Goal: Task Accomplishment & Management: Use online tool/utility

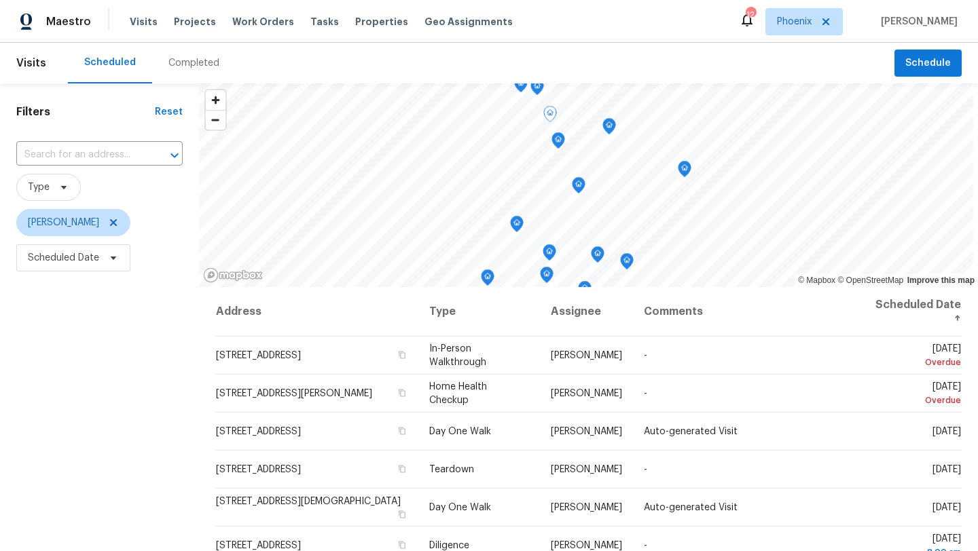
scroll to position [177, 0]
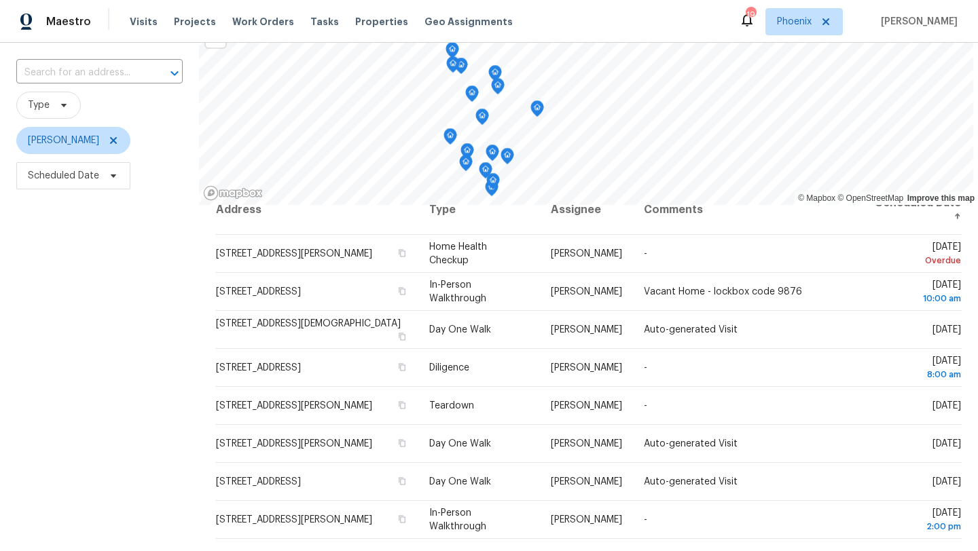
scroll to position [22, 0]
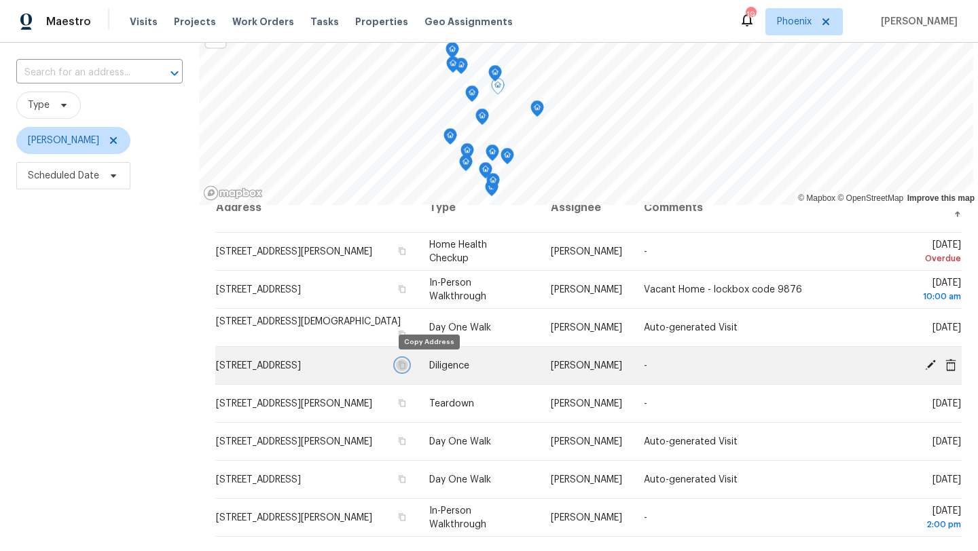
click at [405, 364] on icon "button" at bounding box center [401, 365] width 8 height 8
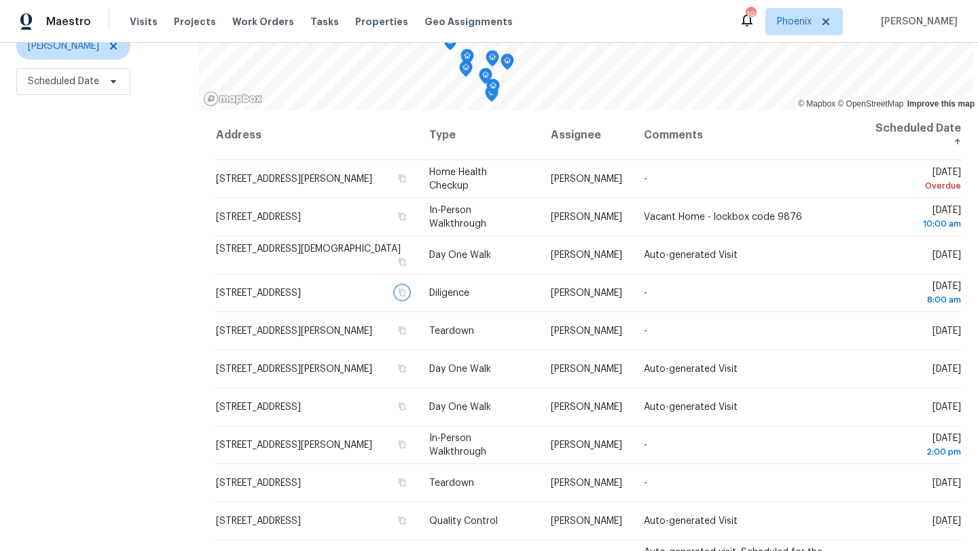
scroll to position [176, 0]
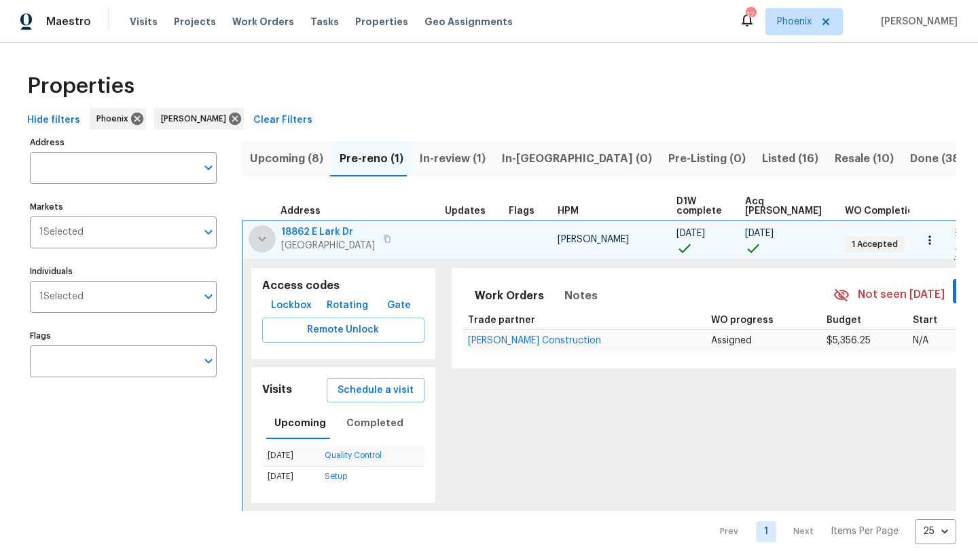
click at [261, 240] on icon "button" at bounding box center [262, 238] width 8 height 5
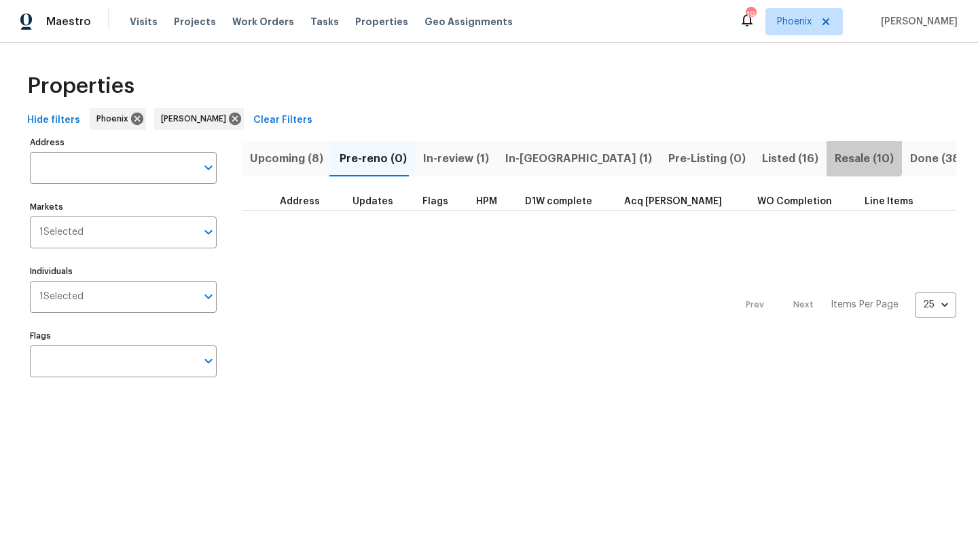
click at [834, 157] on span "Resale (10)" at bounding box center [863, 158] width 59 height 19
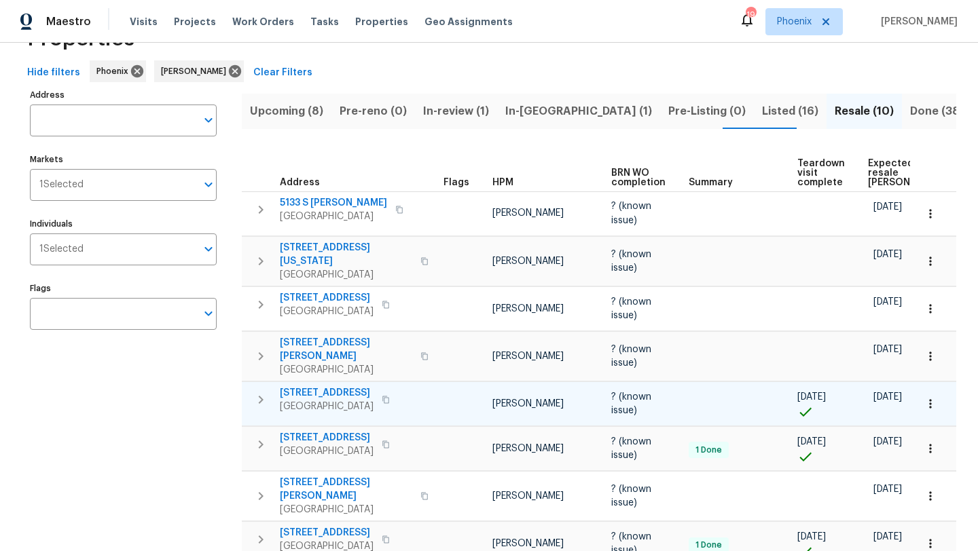
scroll to position [44, 0]
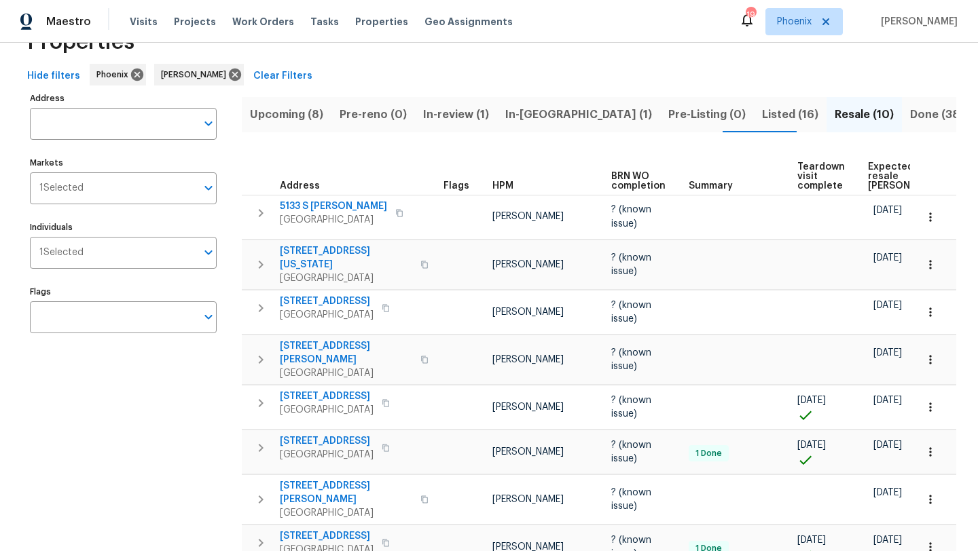
click at [306, 113] on span "Upcoming (8)" at bounding box center [286, 114] width 73 height 19
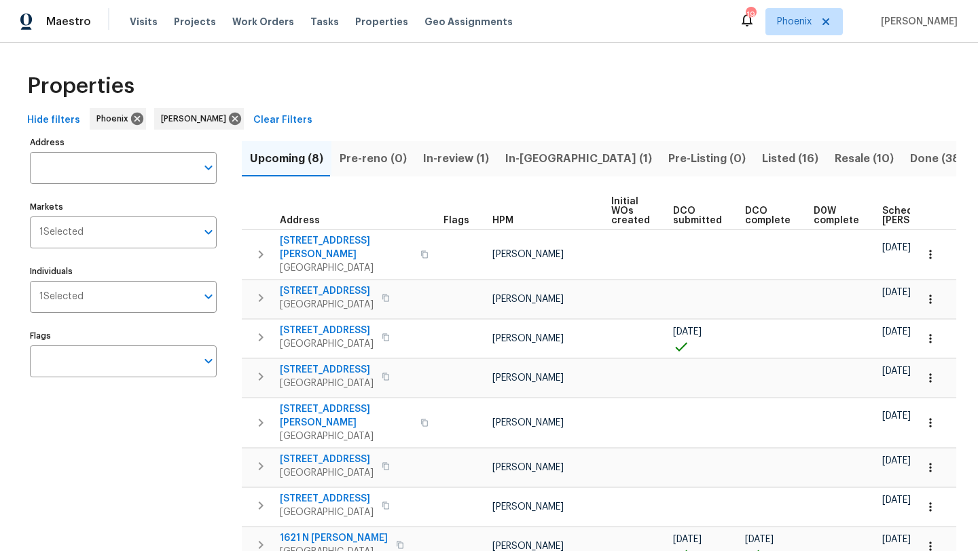
scroll to position [0, 149]
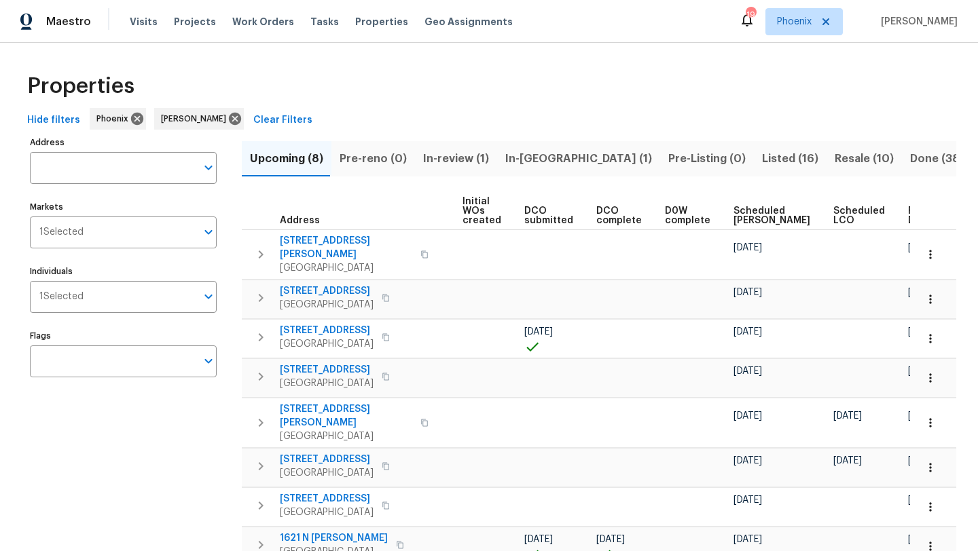
click at [908, 213] on span "Ready Date" at bounding box center [923, 215] width 30 height 19
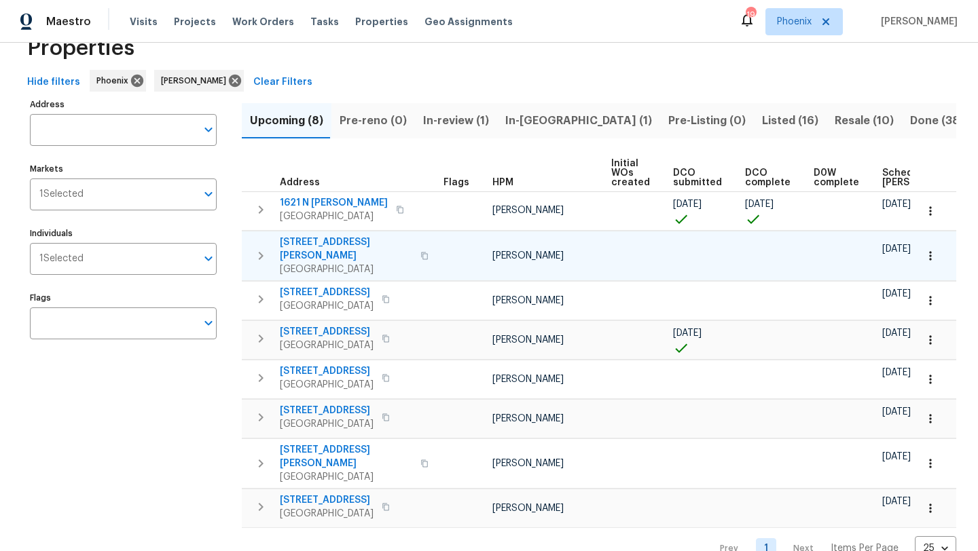
click at [327, 242] on span "921 E Payton St" at bounding box center [346, 249] width 132 height 27
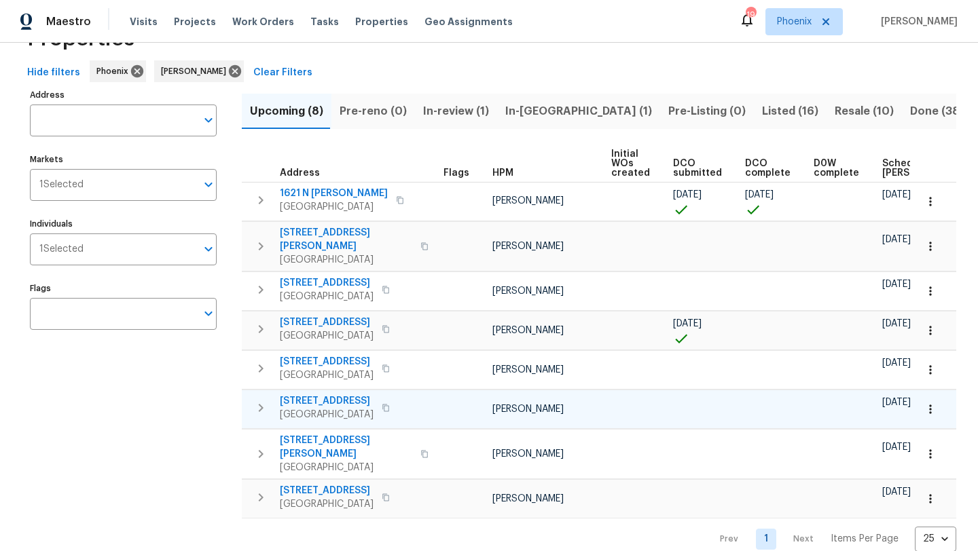
scroll to position [0, 165]
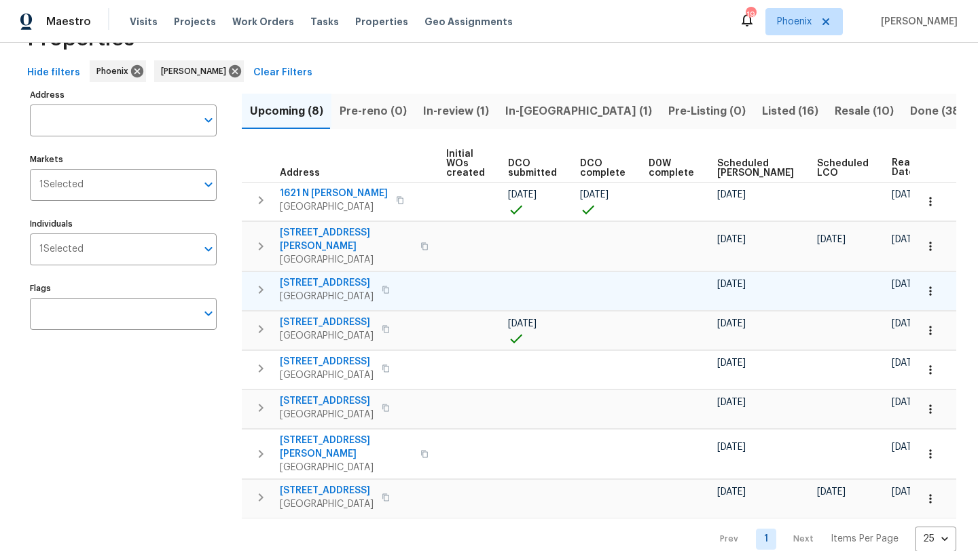
click at [312, 276] on span "1820 N Avoca Cir" at bounding box center [327, 283] width 94 height 14
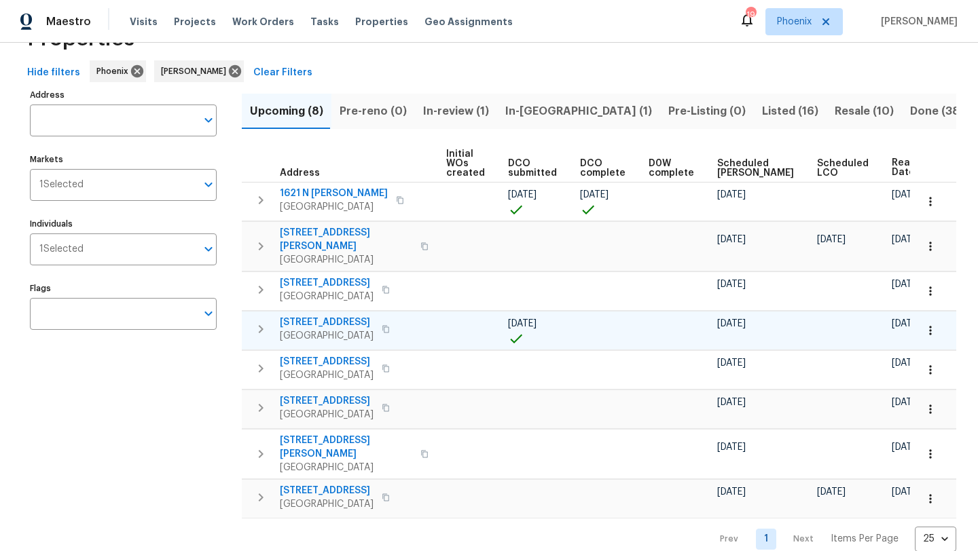
click at [308, 316] on span "11180 E Lost Canyon Ct" at bounding box center [327, 323] width 94 height 14
click at [329, 484] on span "20943 E Watford Dr" at bounding box center [327, 491] width 94 height 14
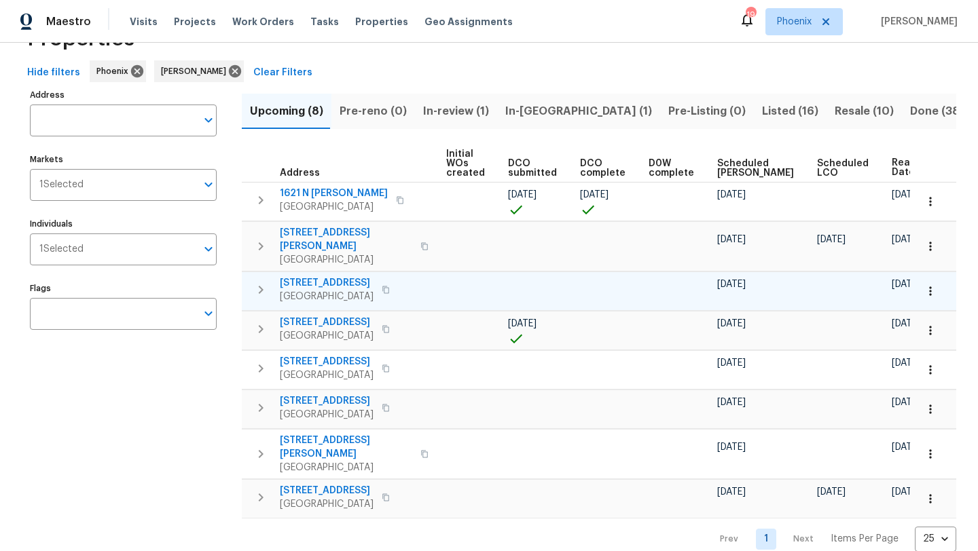
scroll to position [0, 0]
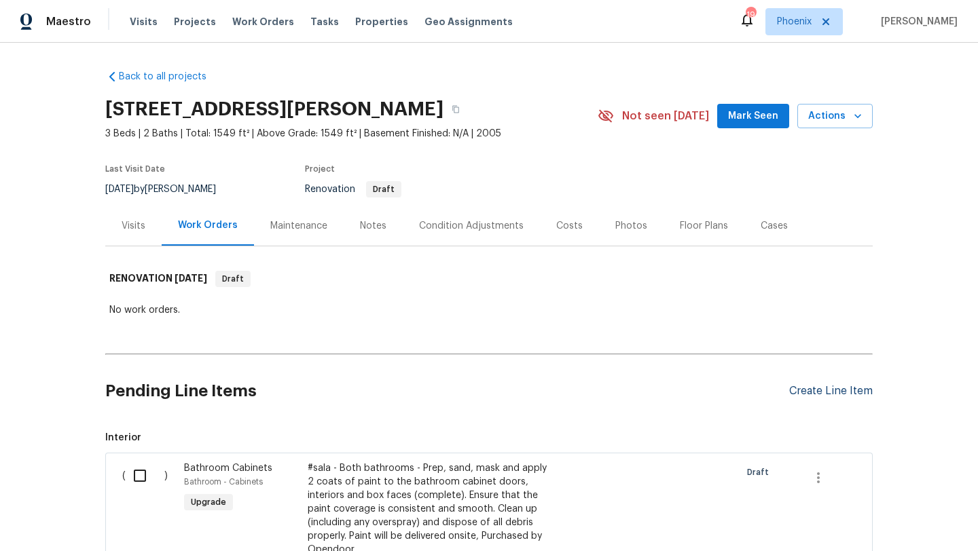
click at [840, 386] on div "Create Line Item" at bounding box center [831, 391] width 84 height 13
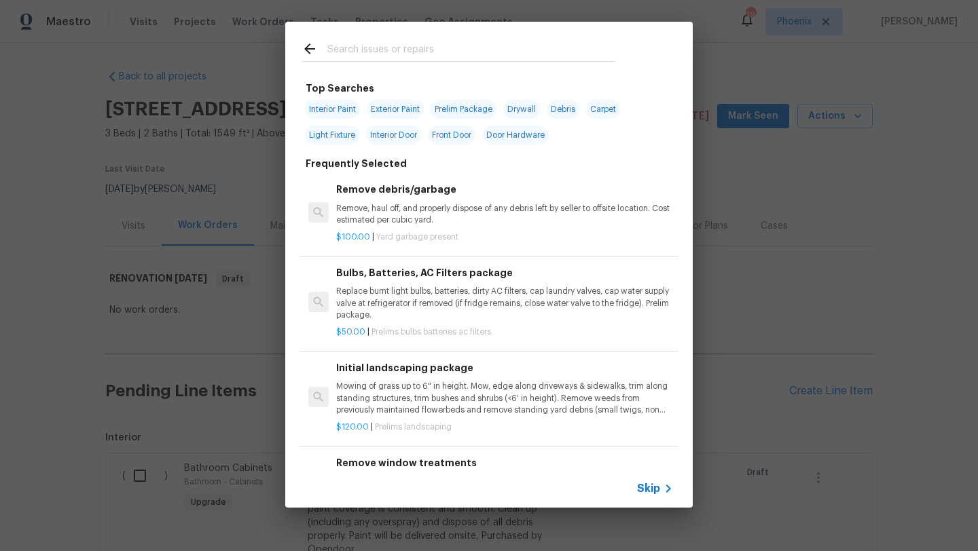
click at [334, 48] on input "text" at bounding box center [471, 51] width 288 height 20
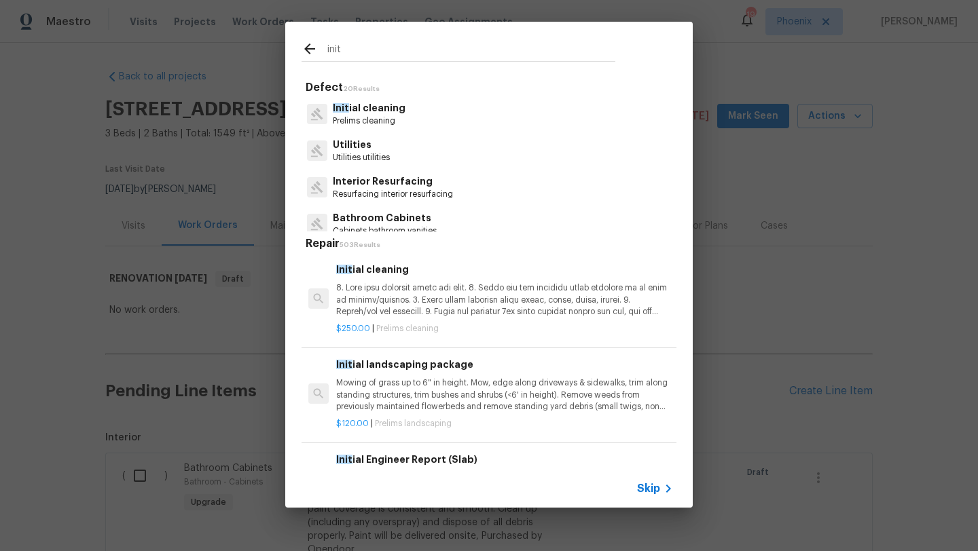
type input "init"
click at [344, 113] on p "Init ial cleaning" at bounding box center [369, 108] width 73 height 14
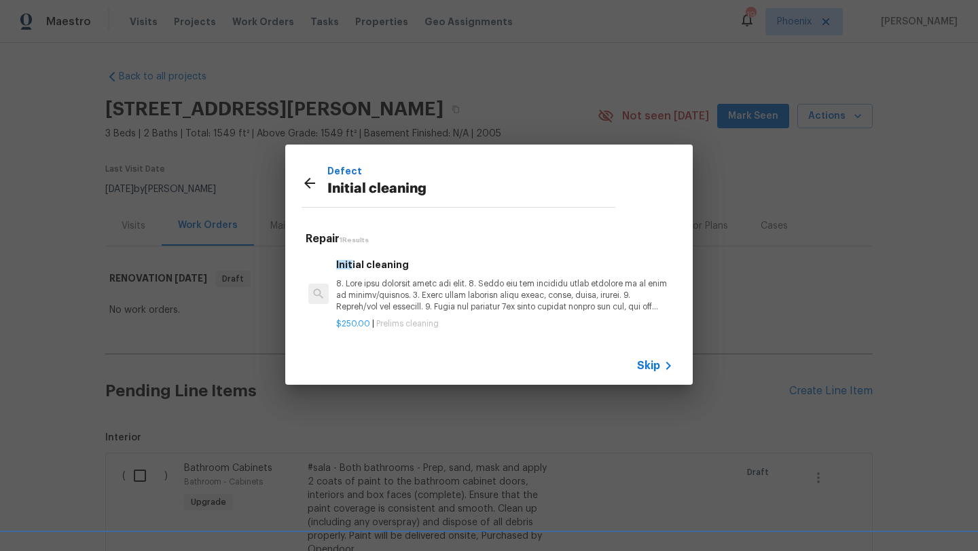
click at [410, 312] on p at bounding box center [504, 295] width 337 height 35
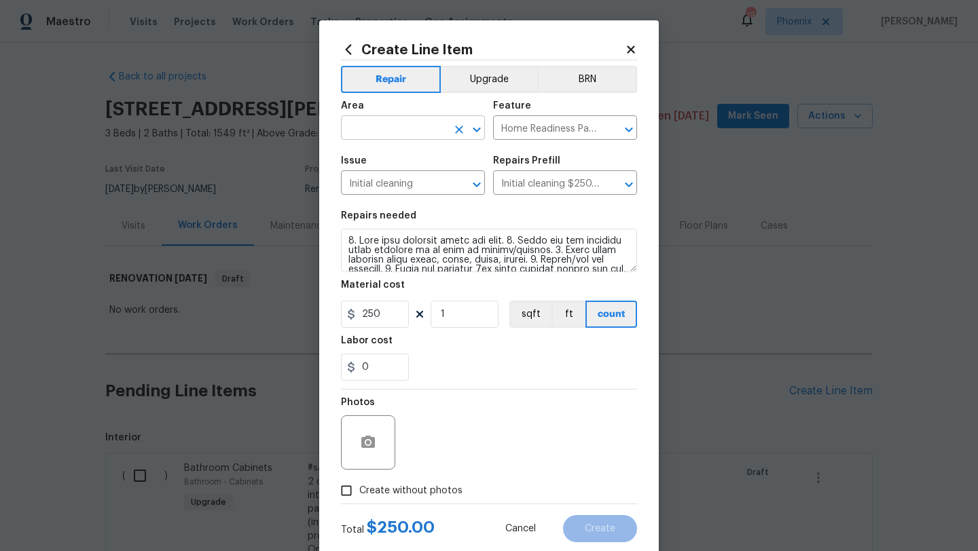
click at [355, 133] on input "text" at bounding box center [394, 129] width 106 height 21
click at [365, 186] on li "Interior Overall" at bounding box center [413, 182] width 144 height 22
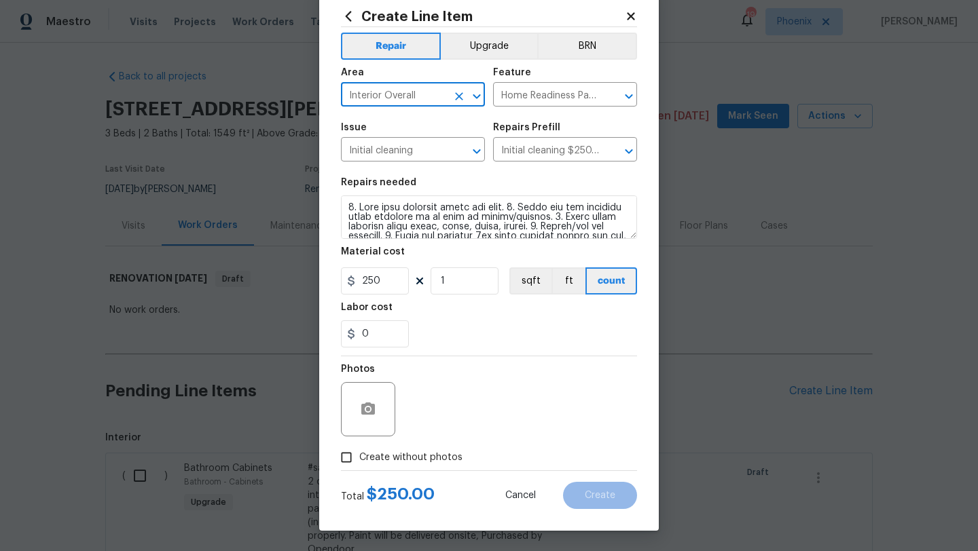
type input "Interior Overall"
click at [348, 456] on input "Create without photos" at bounding box center [346, 458] width 26 height 26
checkbox input "true"
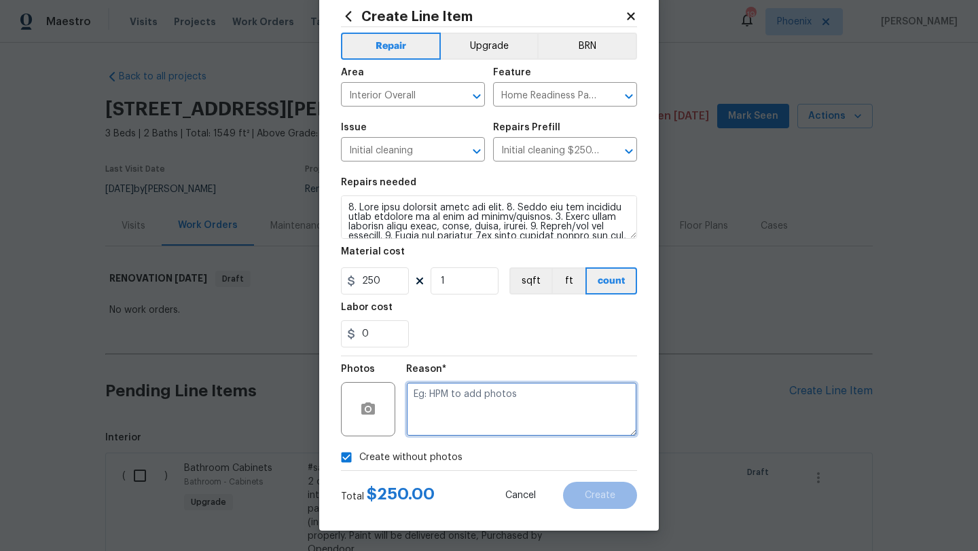
click at [469, 415] on textarea at bounding box center [521, 409] width 231 height 54
type textarea "Initial"
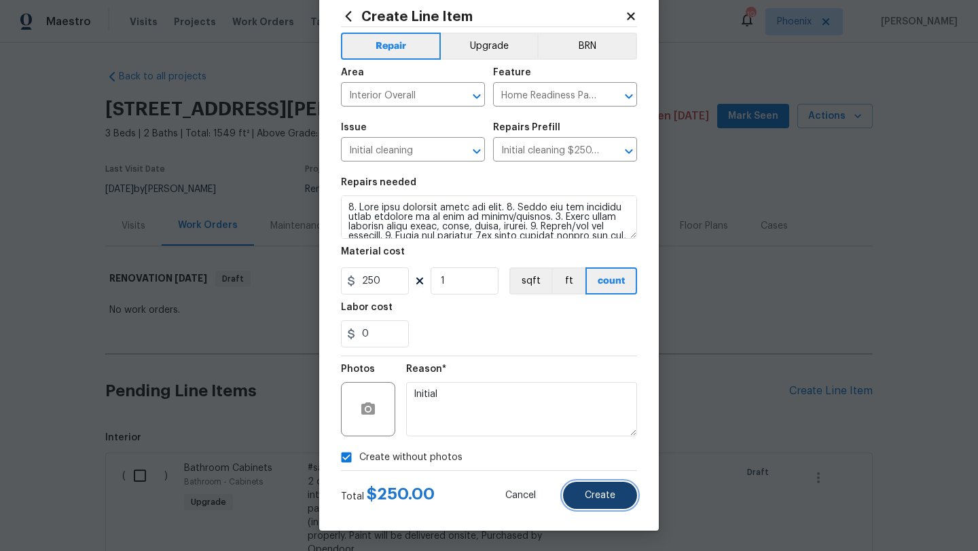
click at [607, 494] on span "Create" at bounding box center [600, 496] width 31 height 10
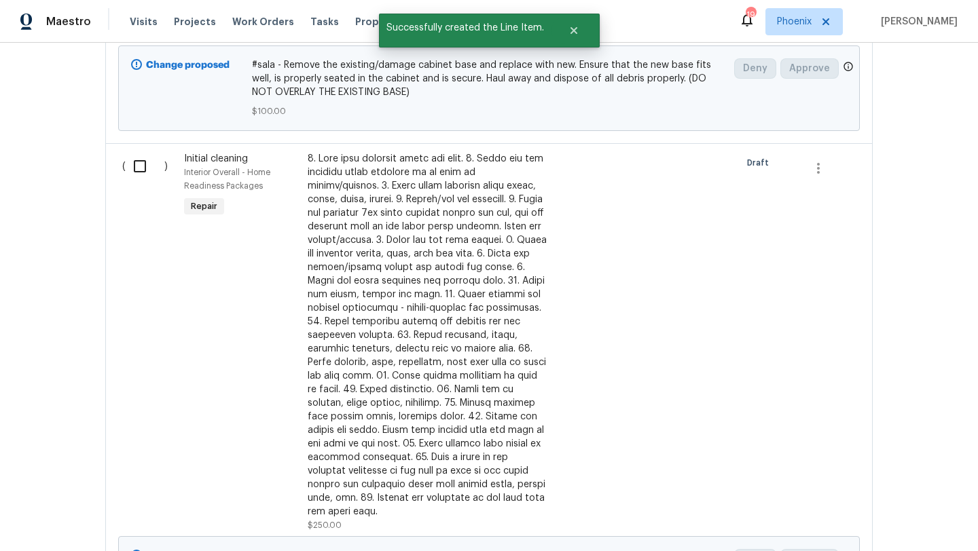
scroll to position [769, 0]
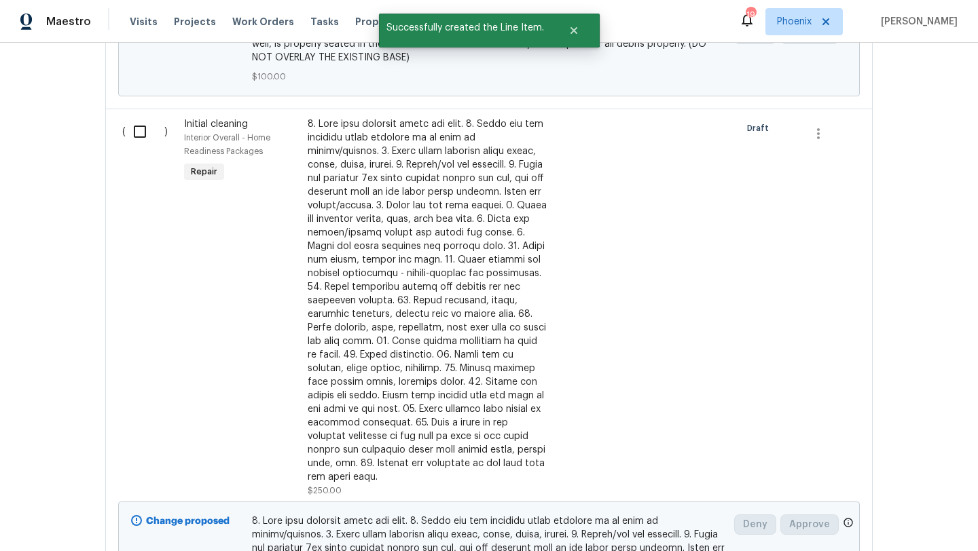
click at [139, 132] on input "checkbox" at bounding box center [145, 131] width 39 height 29
checkbox input "true"
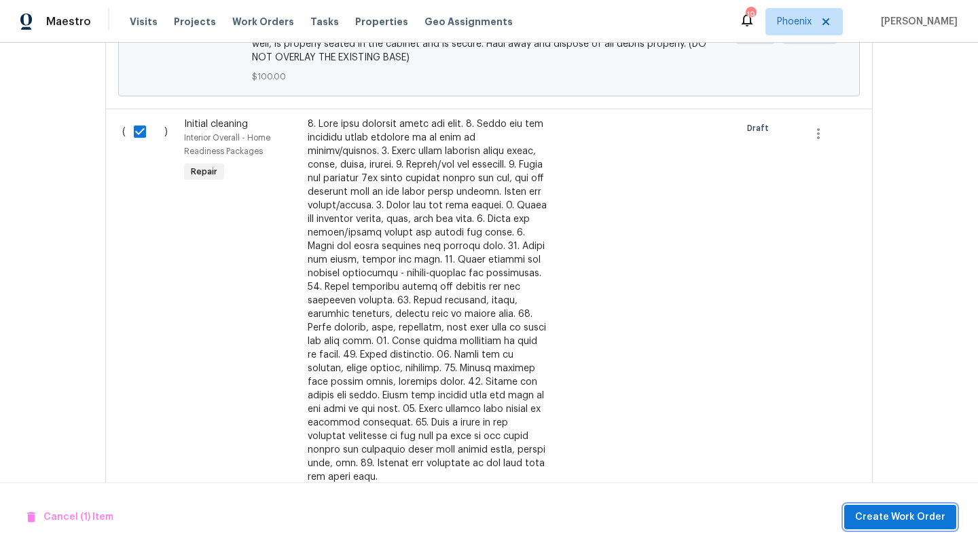
click at [877, 517] on span "Create Work Order" at bounding box center [900, 517] width 90 height 17
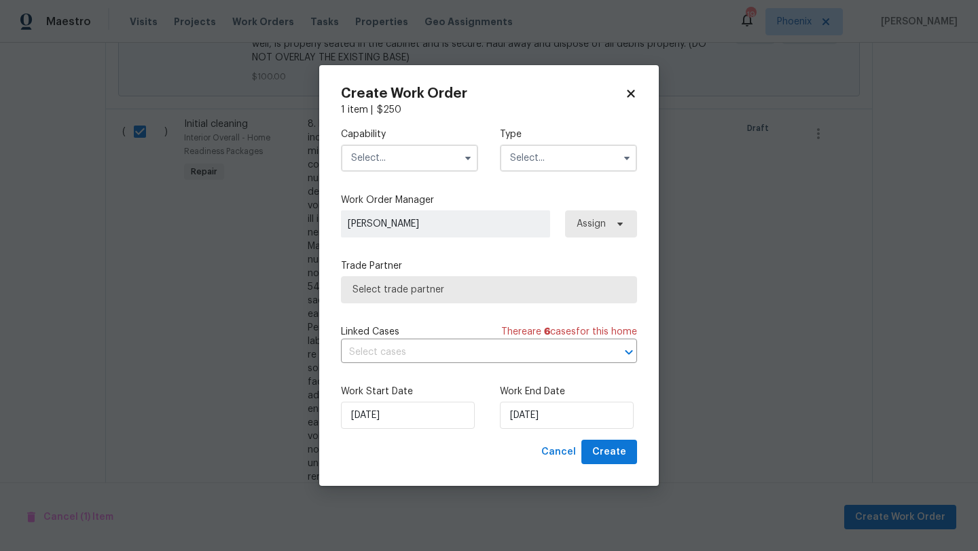
click at [435, 168] on input "text" at bounding box center [409, 158] width 137 height 27
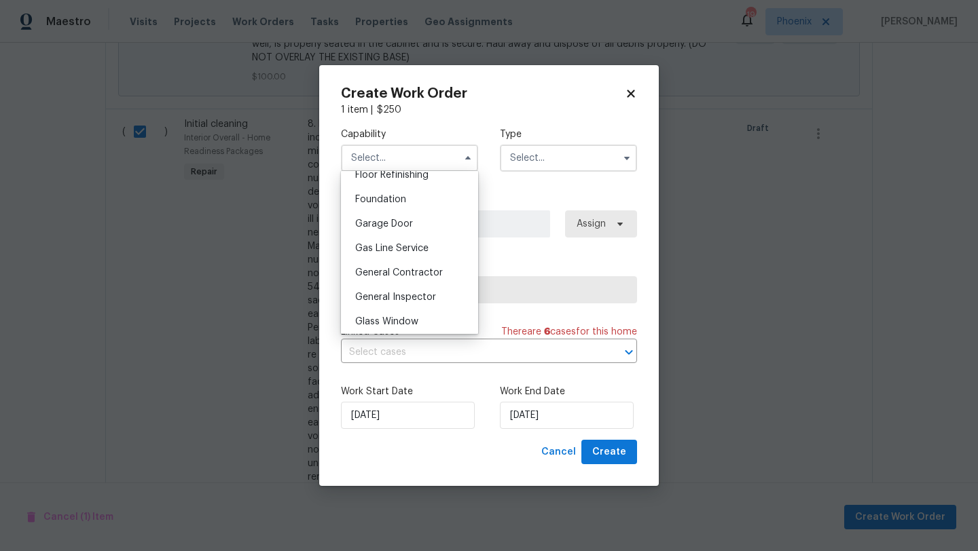
scroll to position [564, 0]
click at [410, 277] on div "General Contractor" at bounding box center [409, 272] width 130 height 24
type input "General Contractor"
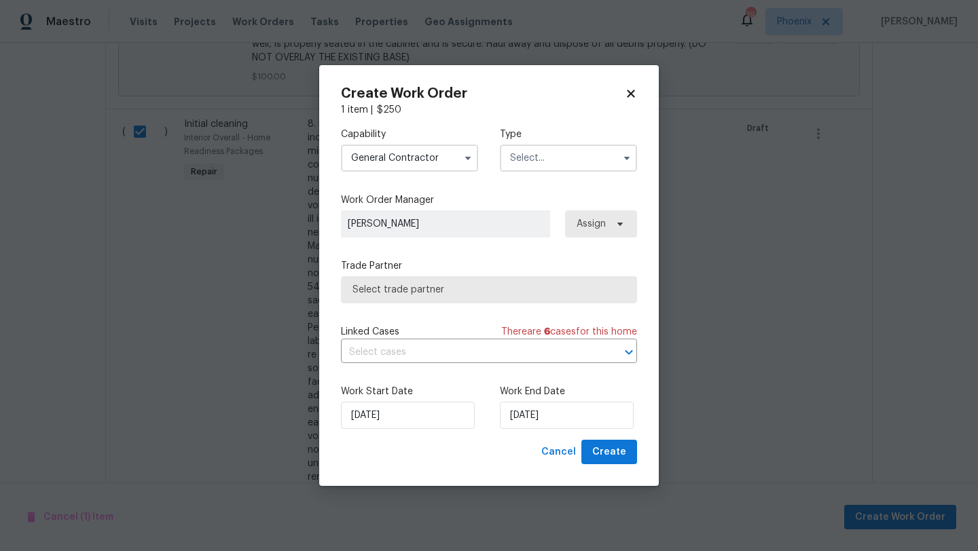
click at [528, 160] on input "text" at bounding box center [568, 158] width 137 height 27
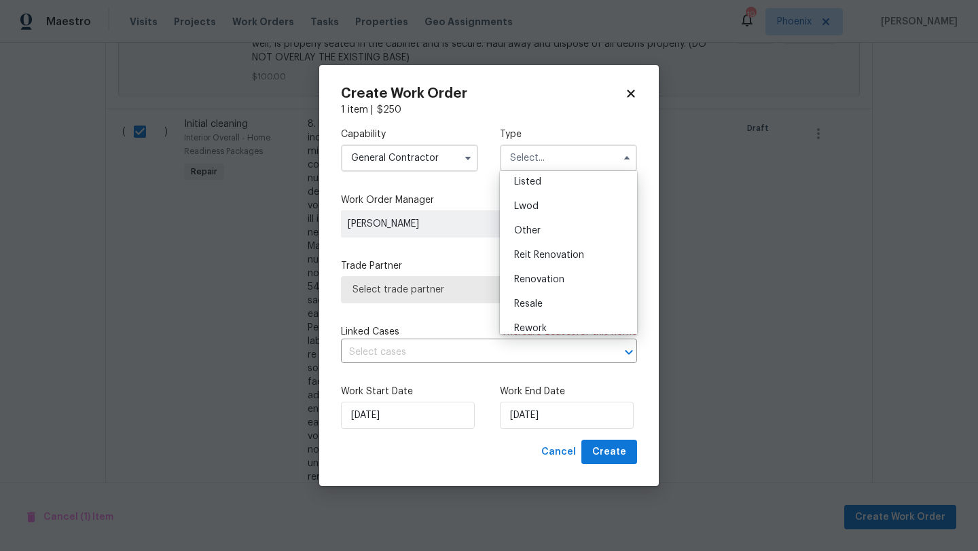
scroll to position [131, 0]
click at [542, 272] on span "Renovation" at bounding box center [539, 276] width 50 height 10
type input "Renovation"
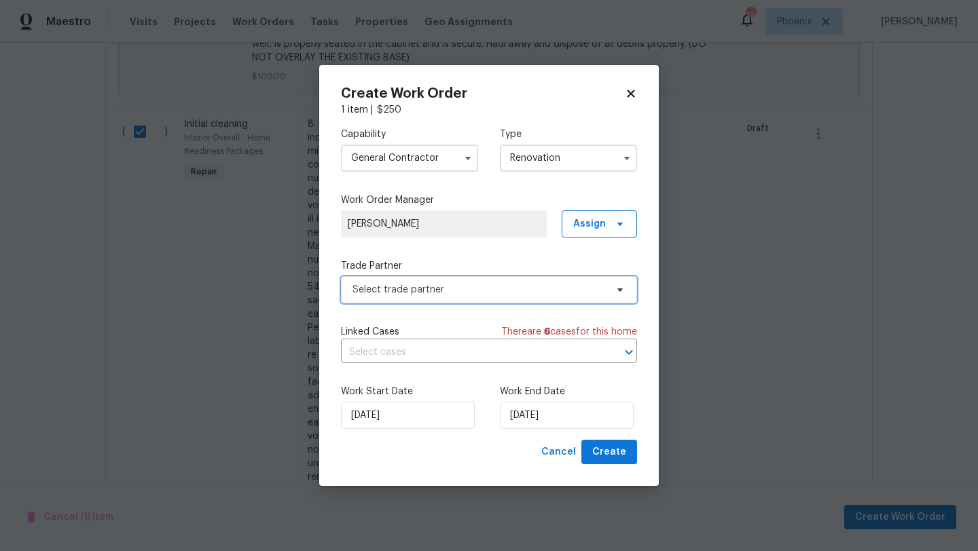
click at [446, 295] on span "Select trade partner" at bounding box center [478, 290] width 253 height 14
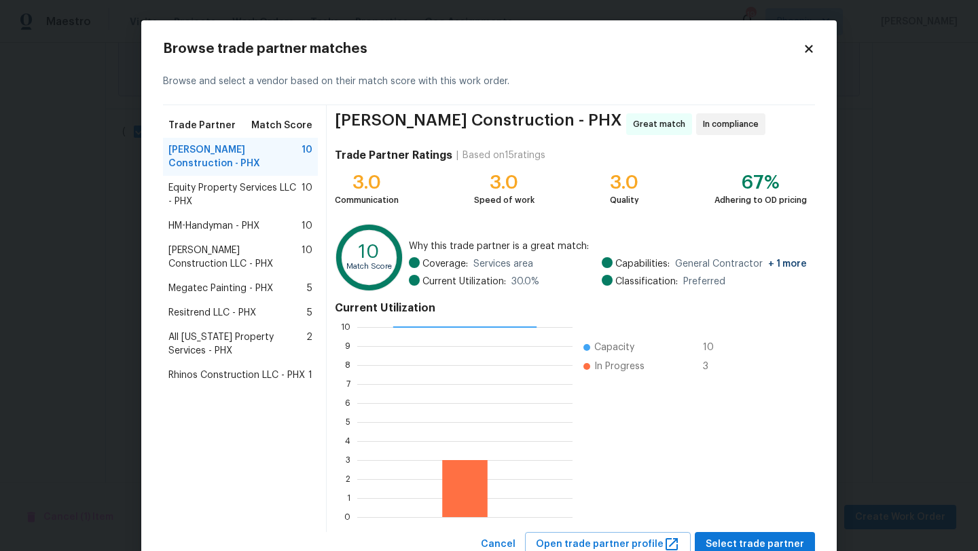
scroll to position [48, 0]
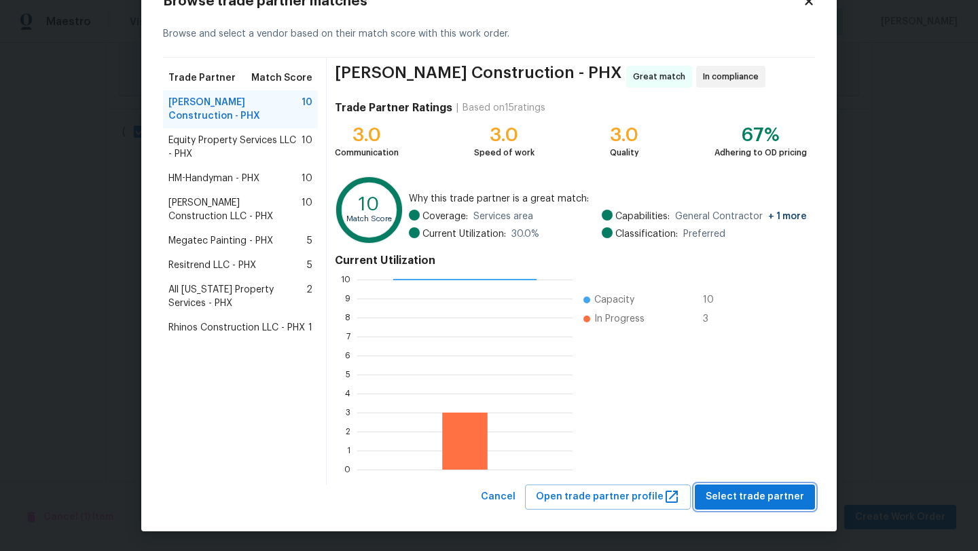
click at [745, 494] on span "Select trade partner" at bounding box center [754, 497] width 98 height 17
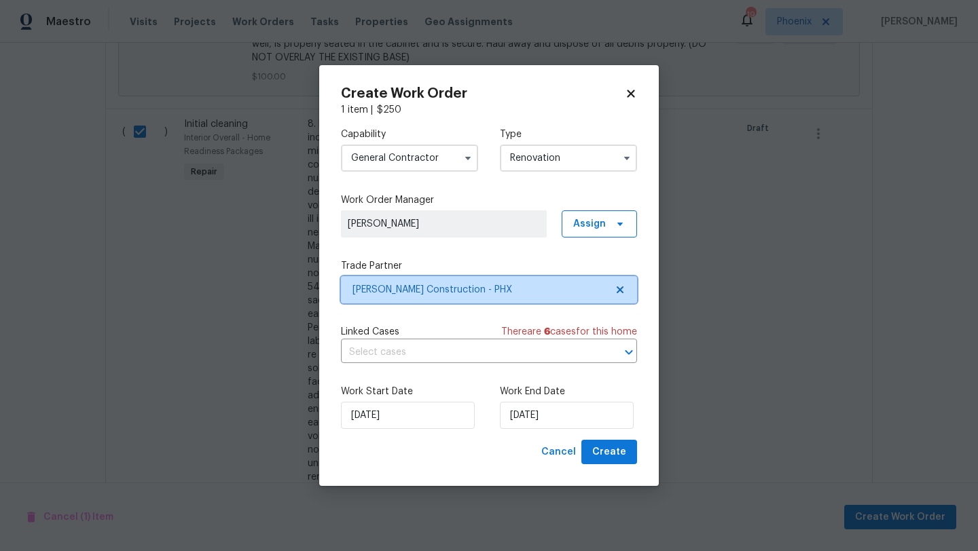
scroll to position [0, 0]
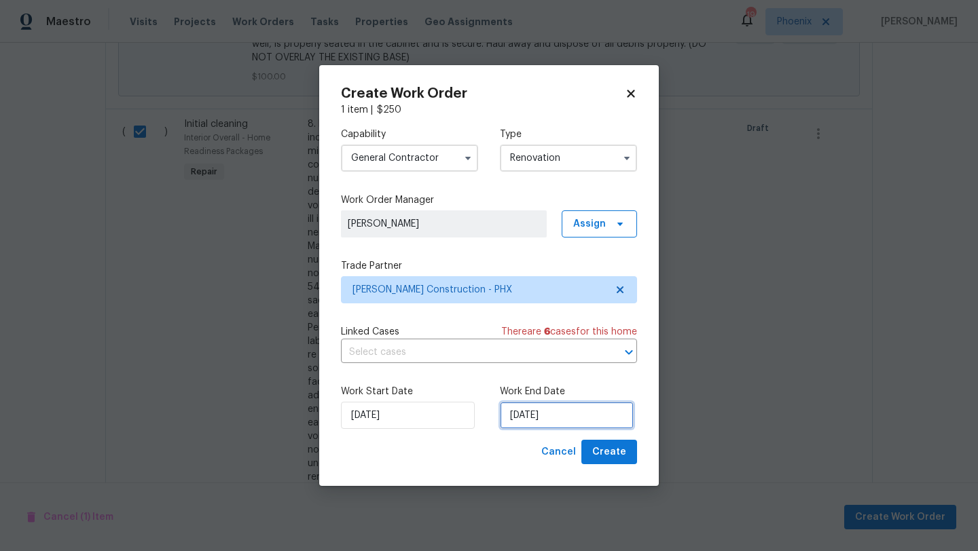
click at [585, 415] on input "10/3/2025" at bounding box center [567, 415] width 134 height 27
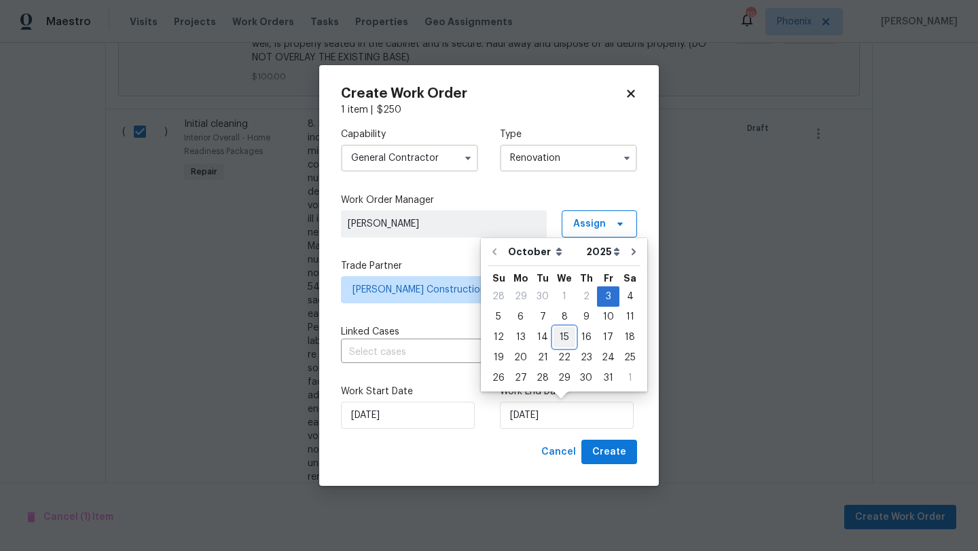
click at [564, 339] on div "15" at bounding box center [564, 337] width 22 height 19
type input "10/15/2025"
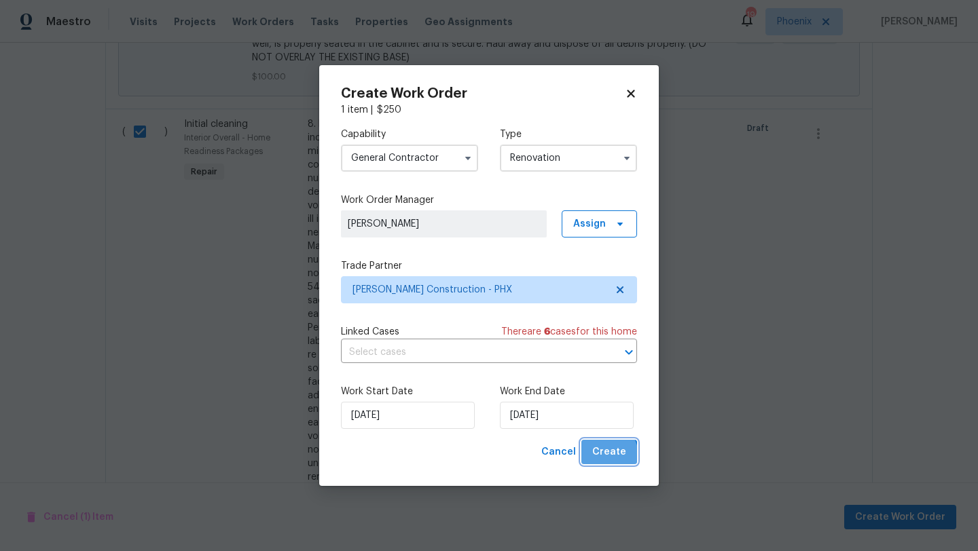
click at [609, 456] on span "Create" at bounding box center [609, 452] width 34 height 17
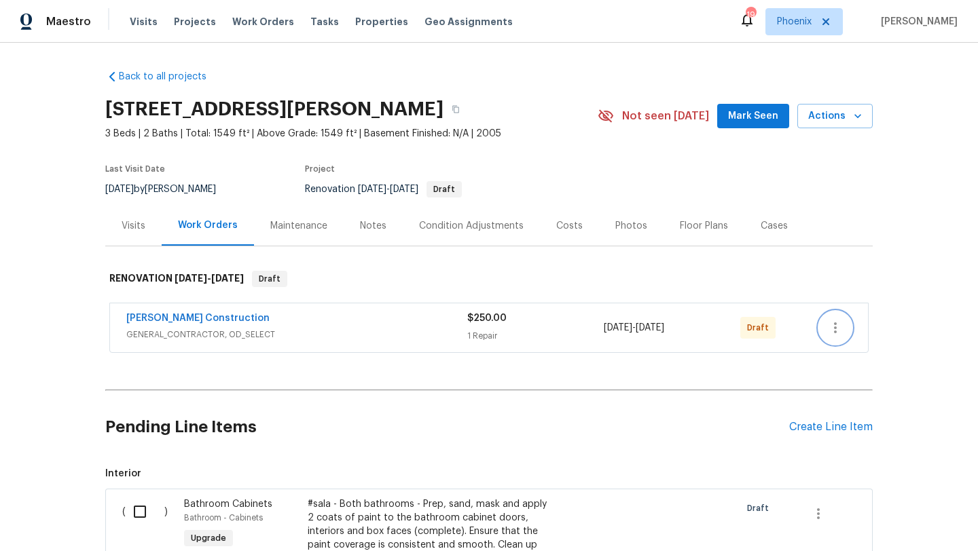
click at [830, 327] on icon "button" at bounding box center [835, 328] width 16 height 16
click at [856, 325] on li "Send to Vendor" at bounding box center [892, 328] width 147 height 22
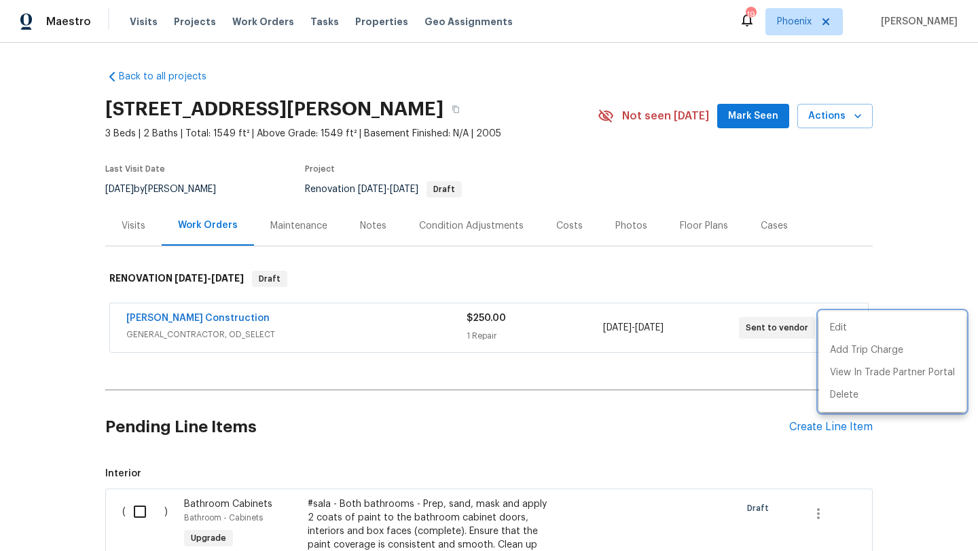
click at [836, 194] on div at bounding box center [489, 275] width 978 height 551
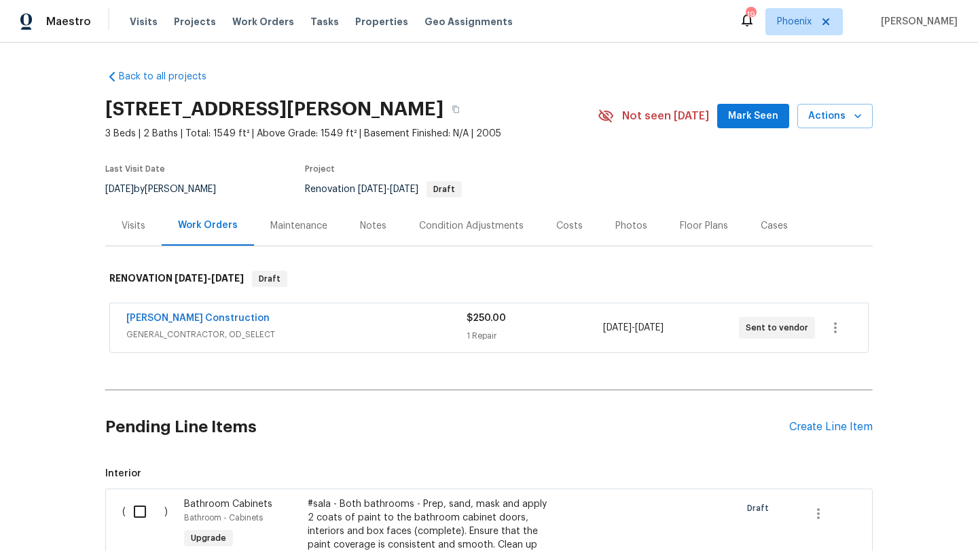
click at [561, 232] on div "Costs" at bounding box center [569, 226] width 26 height 14
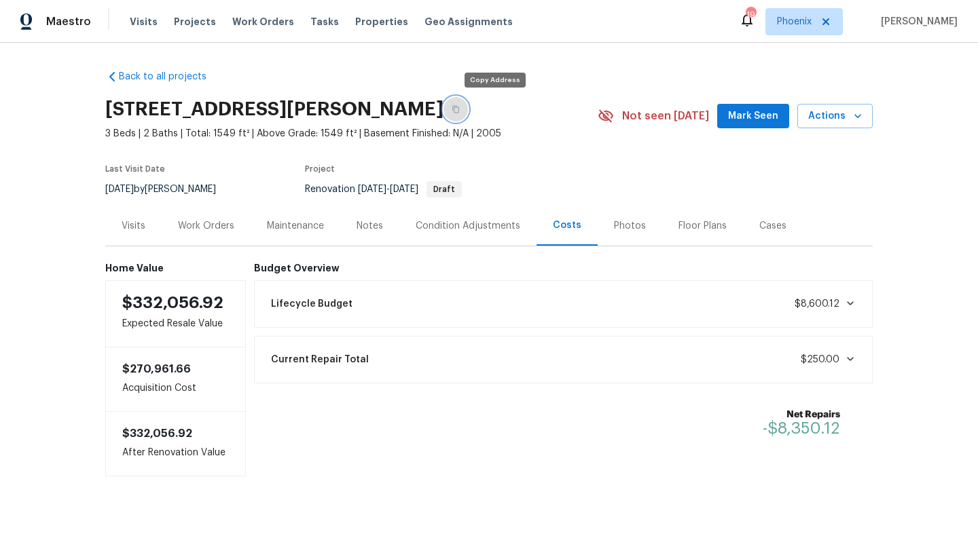
click at [460, 109] on icon "button" at bounding box center [455, 109] width 8 height 8
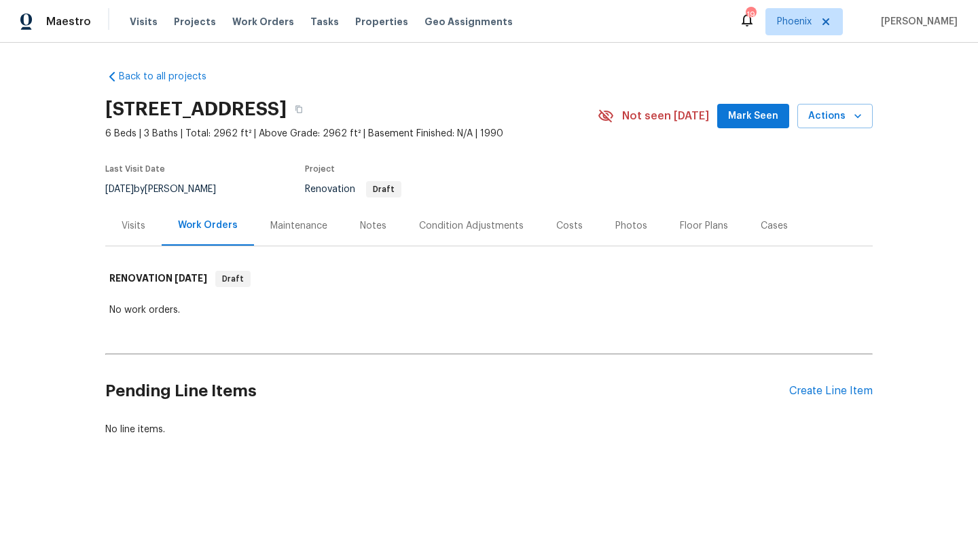
click at [566, 221] on div "Costs" at bounding box center [569, 226] width 26 height 14
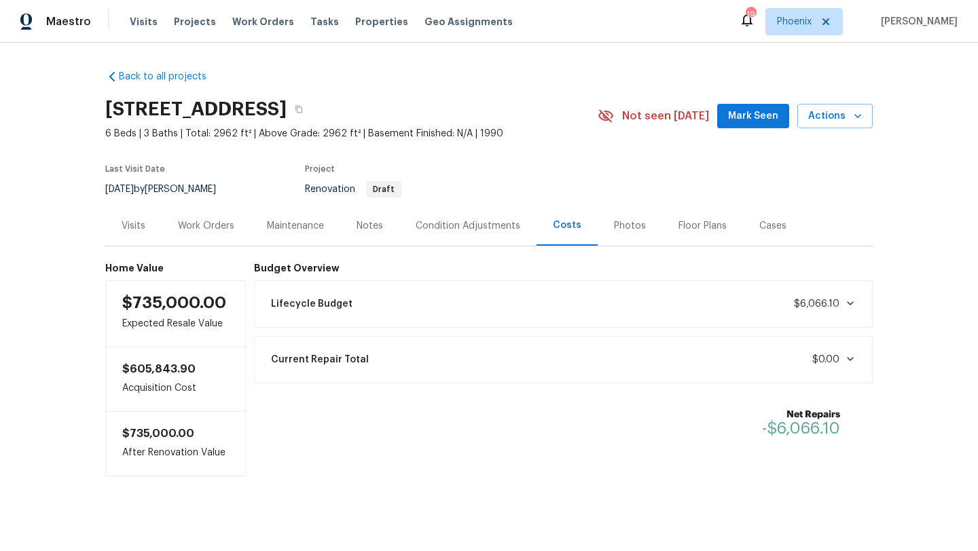
click at [236, 230] on div "Work Orders" at bounding box center [206, 226] width 89 height 40
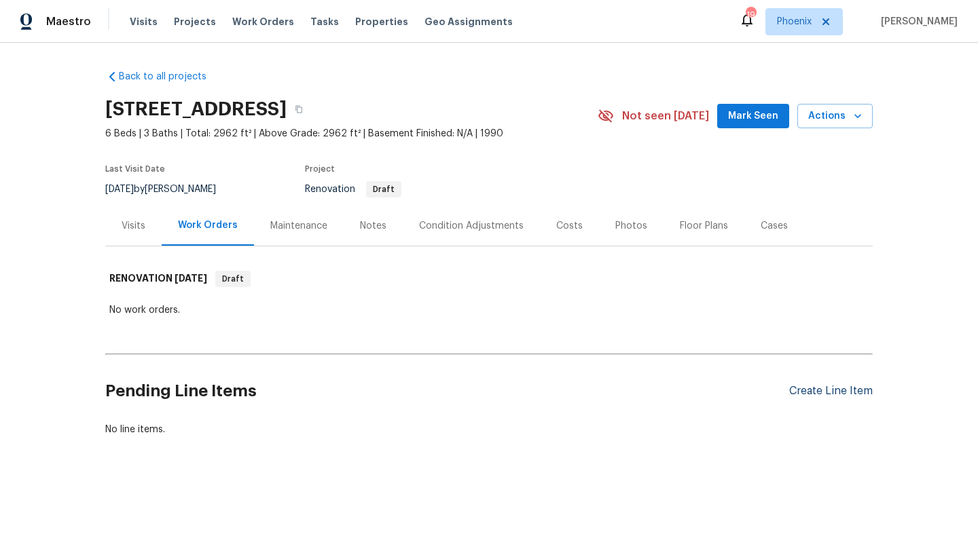
click at [803, 391] on div "Create Line Item" at bounding box center [831, 391] width 84 height 13
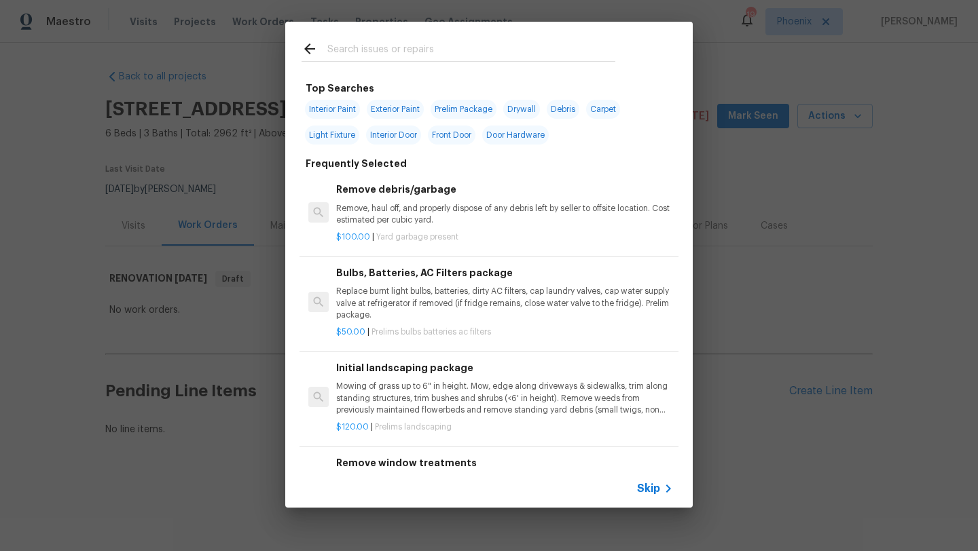
click at [377, 50] on input "text" at bounding box center [471, 51] width 288 height 20
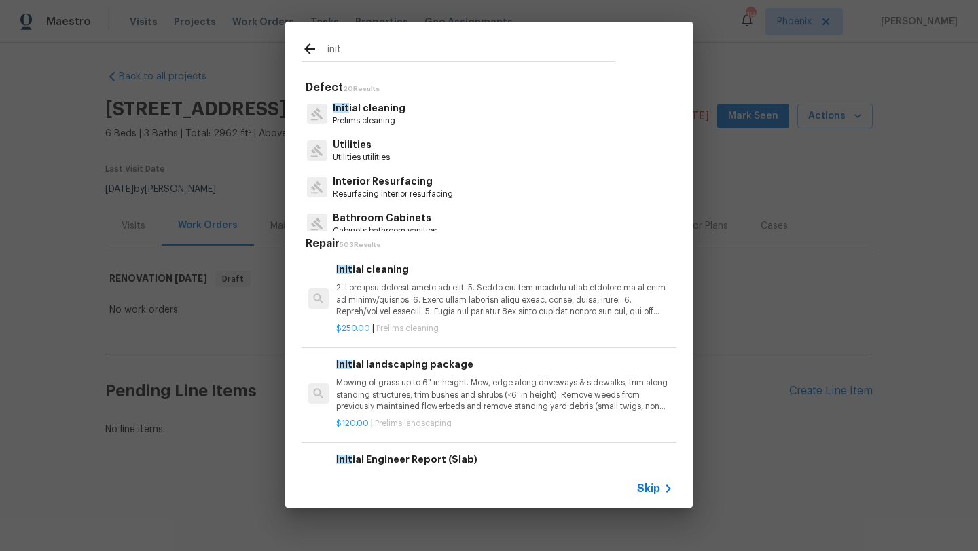
type input "init"
click at [367, 116] on p "Prelims cleaning" at bounding box center [369, 121] width 73 height 12
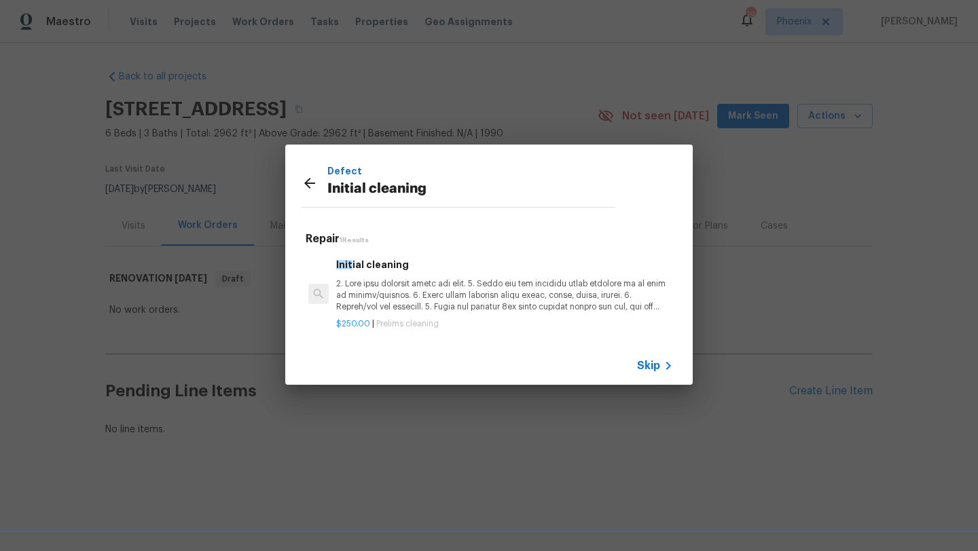
click at [388, 303] on p at bounding box center [504, 295] width 337 height 35
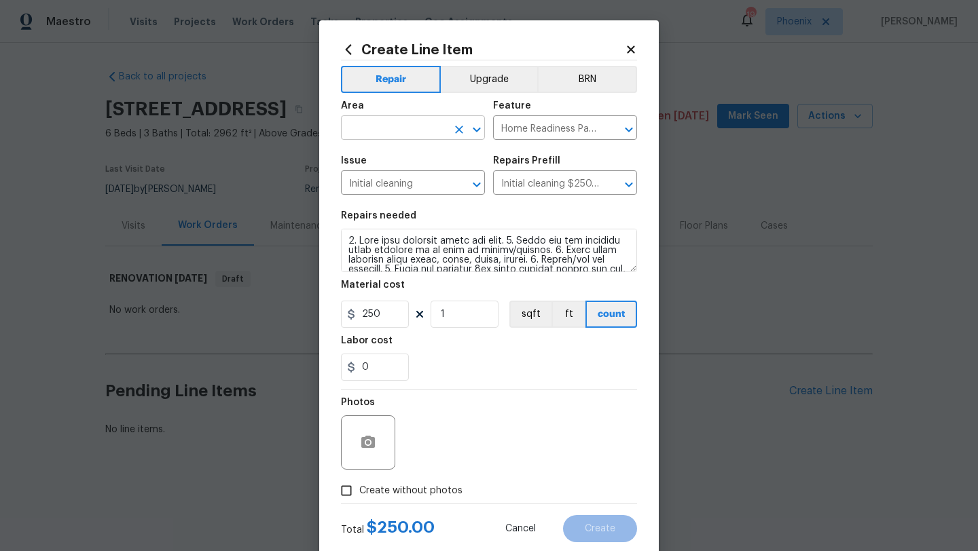
click at [379, 126] on input "text" at bounding box center [394, 129] width 106 height 21
click at [382, 181] on li "Interior Overall" at bounding box center [413, 182] width 144 height 22
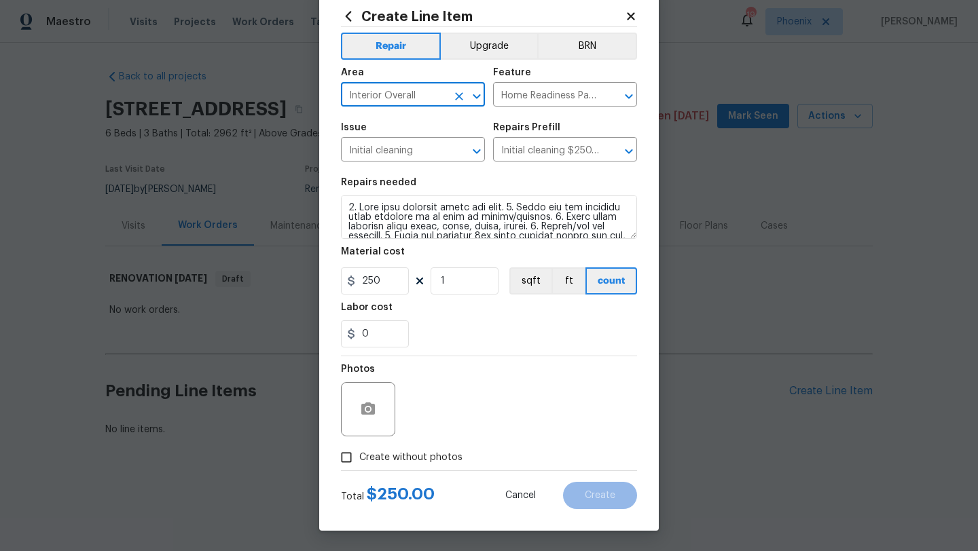
type input "Interior Overall"
click at [351, 456] on input "Create without photos" at bounding box center [346, 458] width 26 height 26
checkbox input "true"
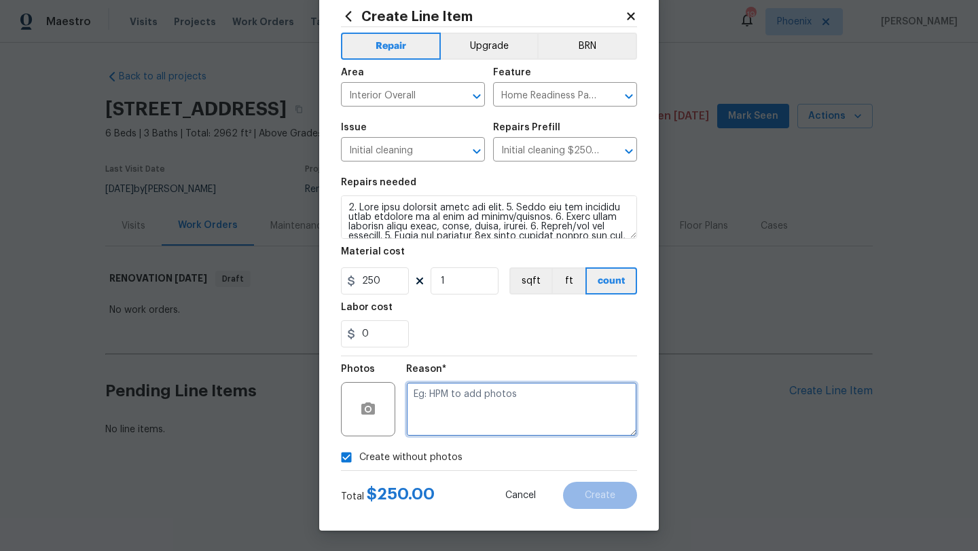
click at [520, 407] on textarea at bounding box center [521, 409] width 231 height 54
type textarea "Initial"
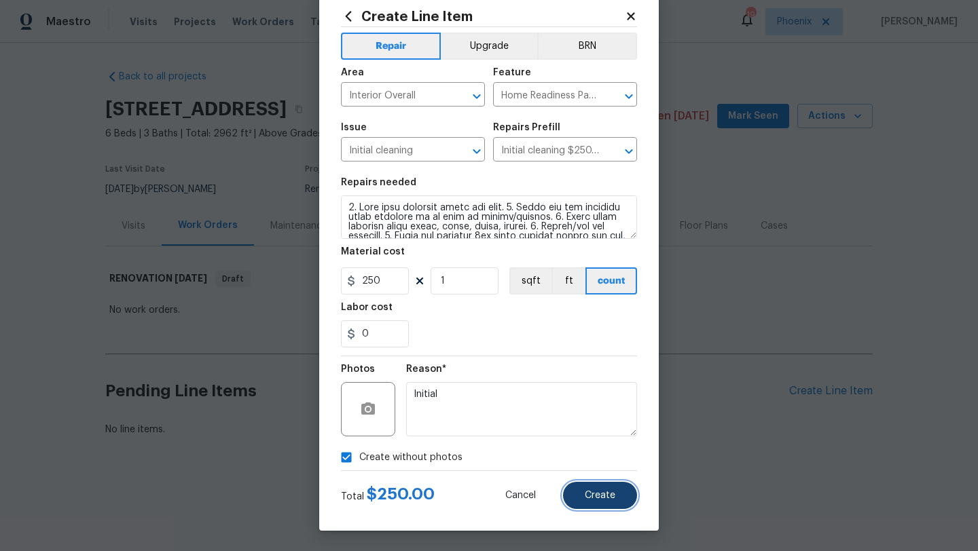
click at [599, 493] on span "Create" at bounding box center [600, 496] width 31 height 10
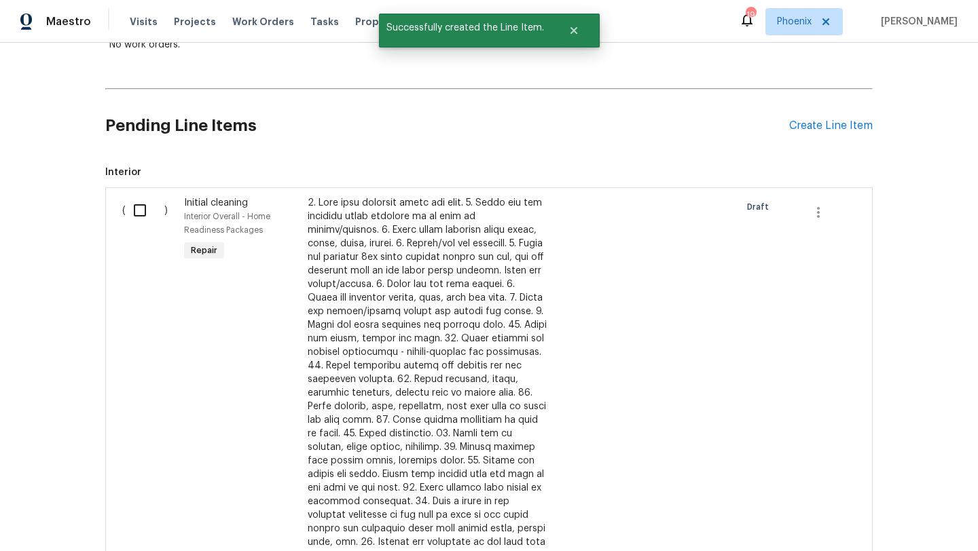
scroll to position [403, 0]
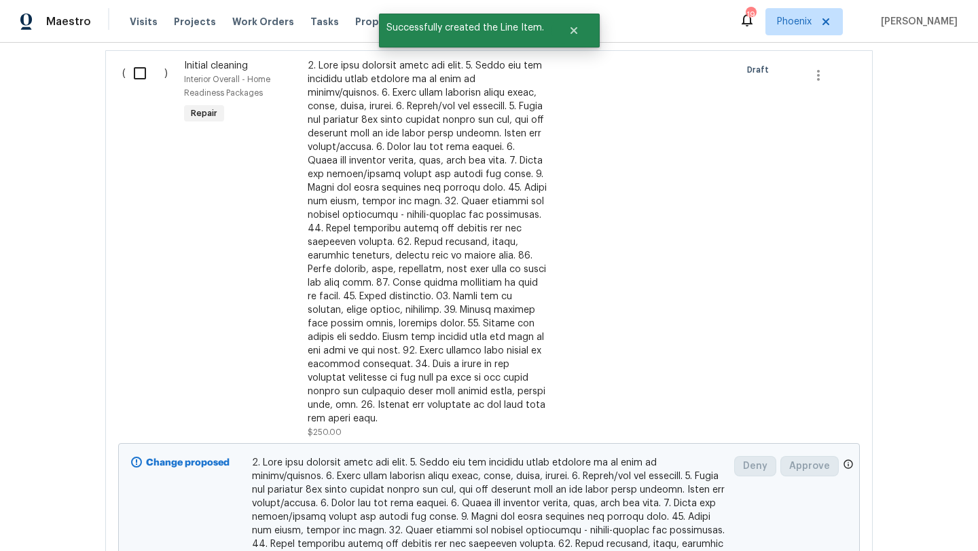
click at [140, 72] on input "checkbox" at bounding box center [145, 73] width 39 height 29
checkbox input "true"
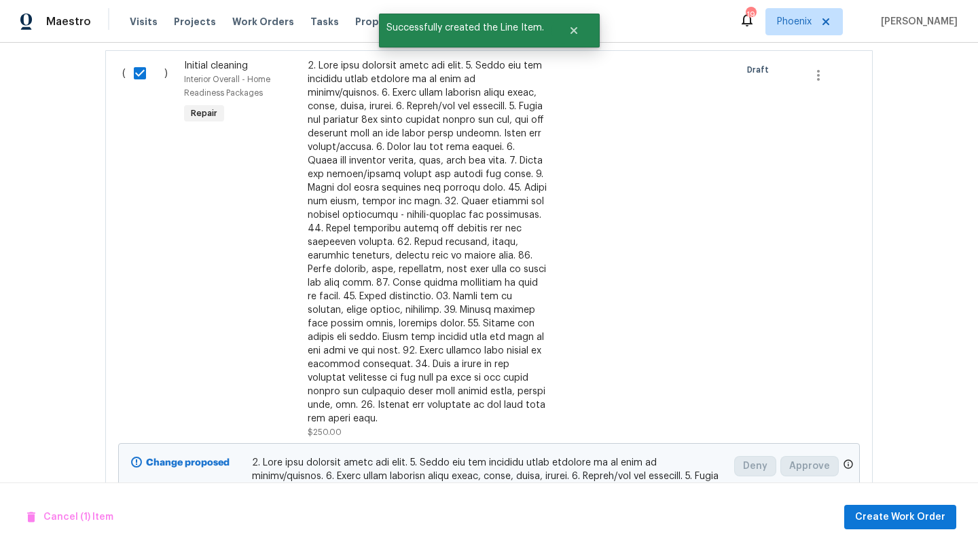
scroll to position [608, 0]
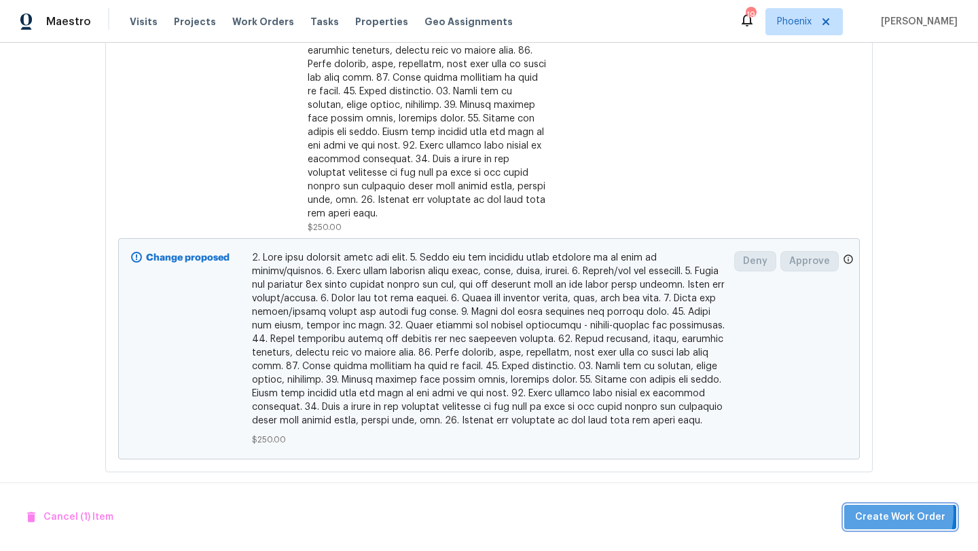
click at [868, 512] on span "Create Work Order" at bounding box center [900, 517] width 90 height 17
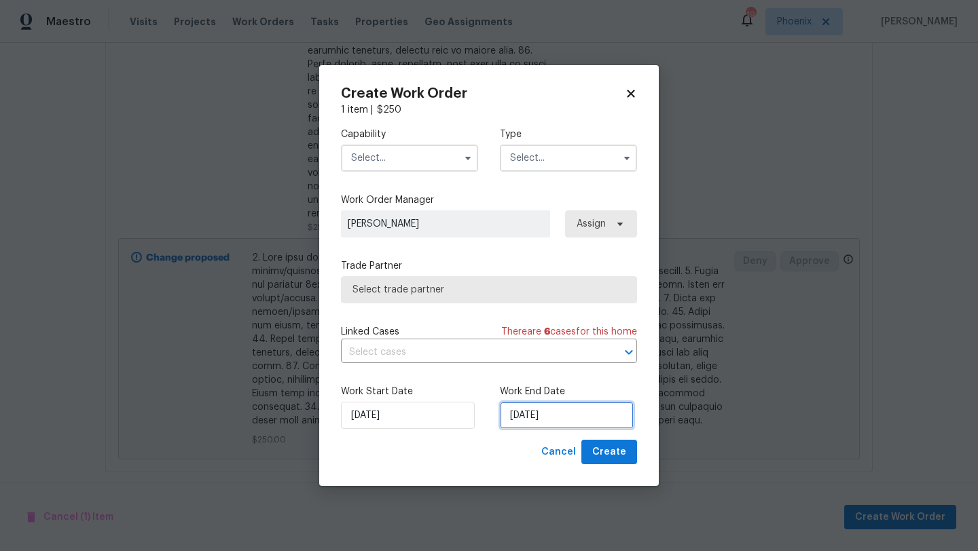
click at [551, 424] on input "[DATE]" at bounding box center [567, 415] width 134 height 27
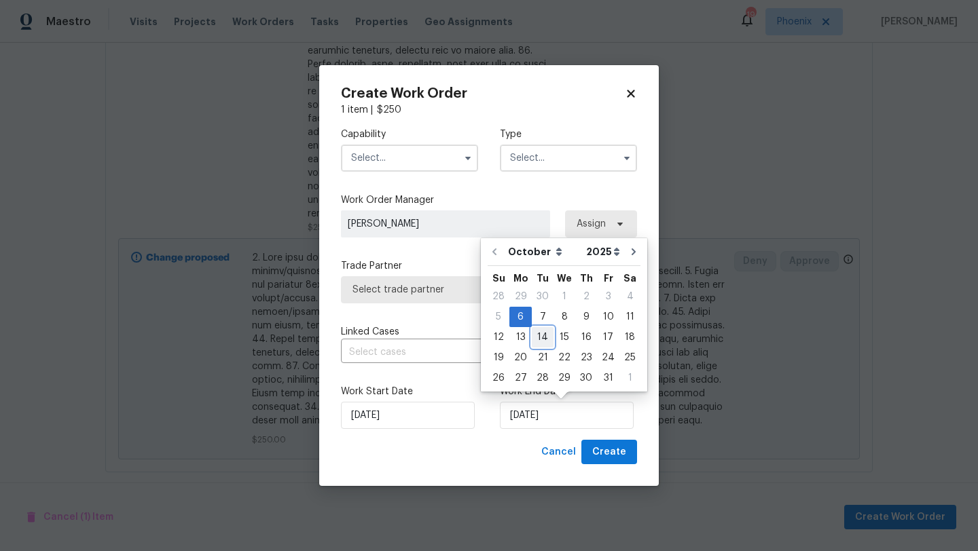
click at [533, 333] on div "14" at bounding box center [543, 337] width 22 height 19
type input "[DATE]"
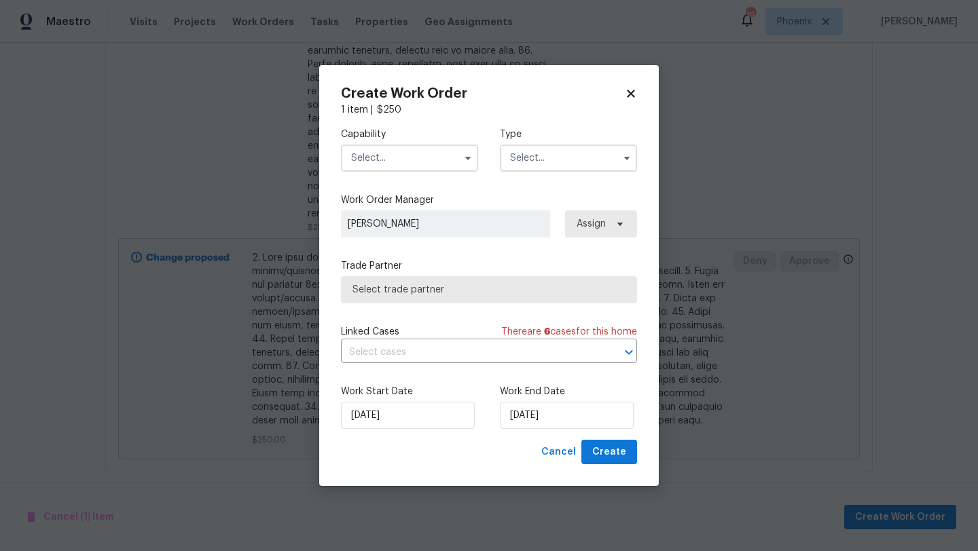
click at [446, 166] on input "text" at bounding box center [409, 158] width 137 height 27
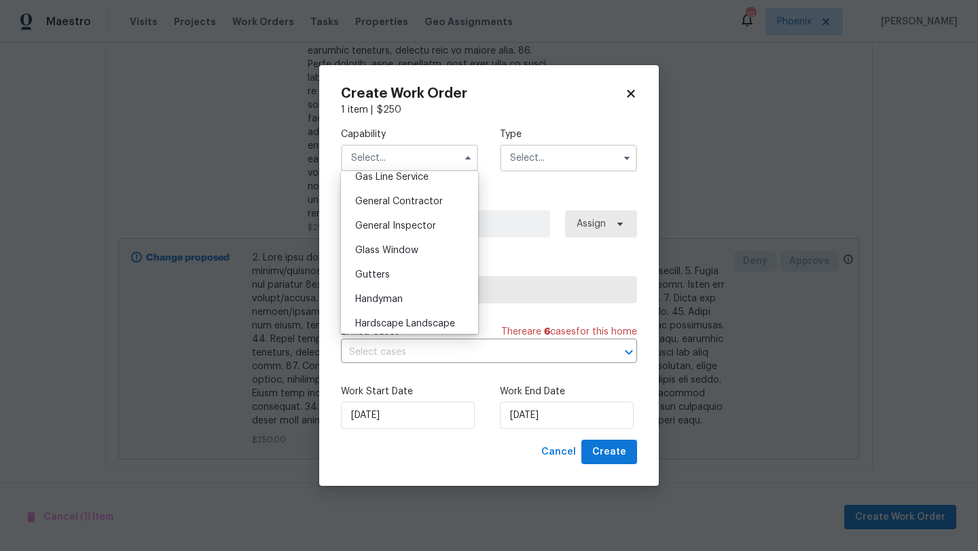
scroll to position [640, 0]
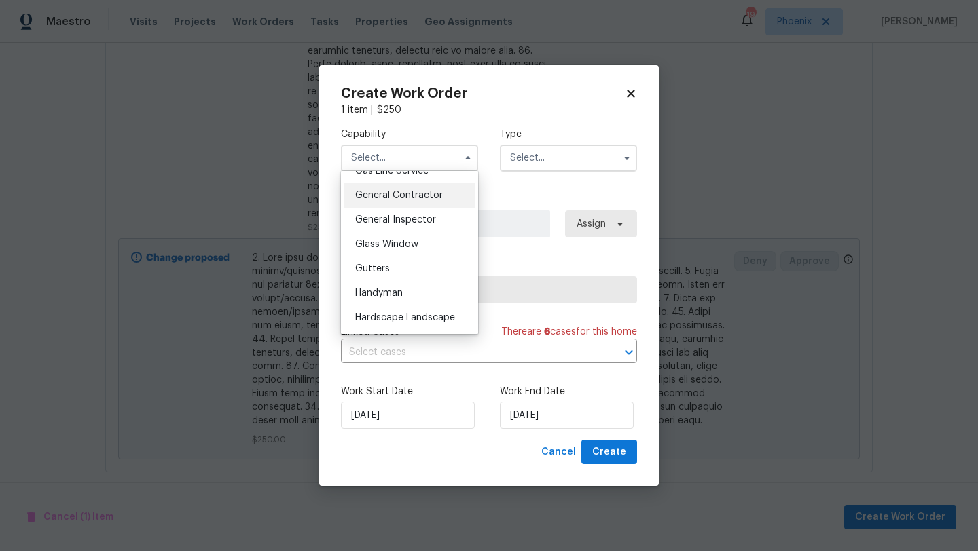
click at [414, 199] on span "General Contractor" at bounding box center [399, 196] width 88 height 10
type input "General Contractor"
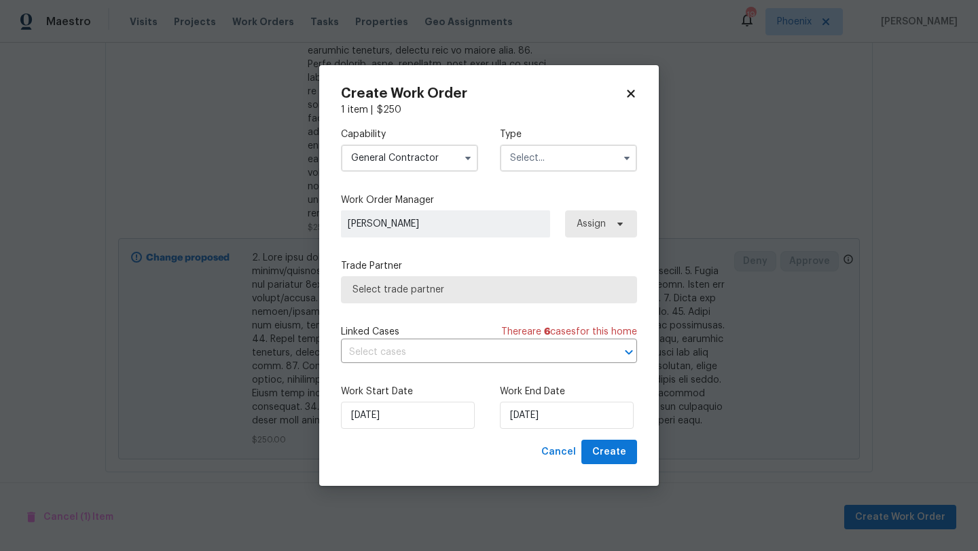
click at [538, 160] on input "text" at bounding box center [568, 158] width 137 height 27
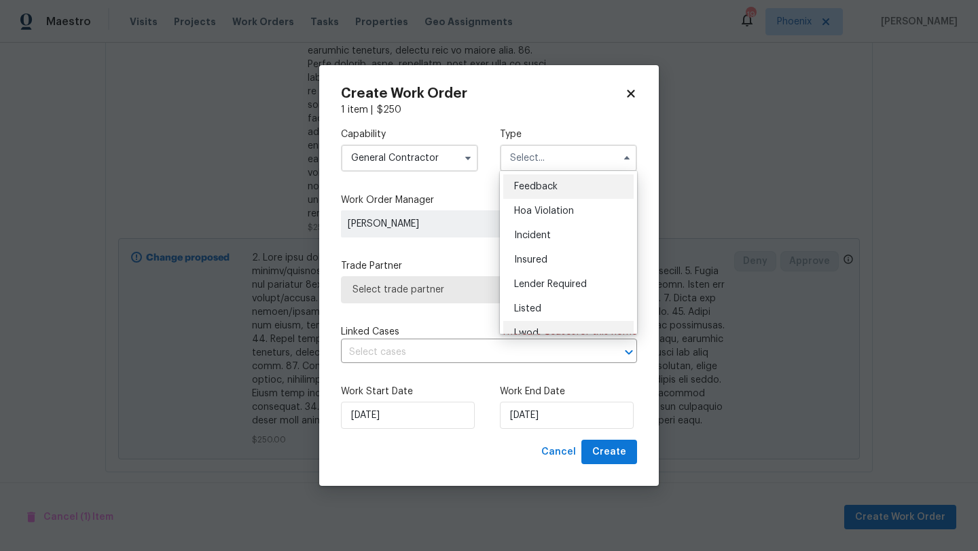
scroll to position [162, 0]
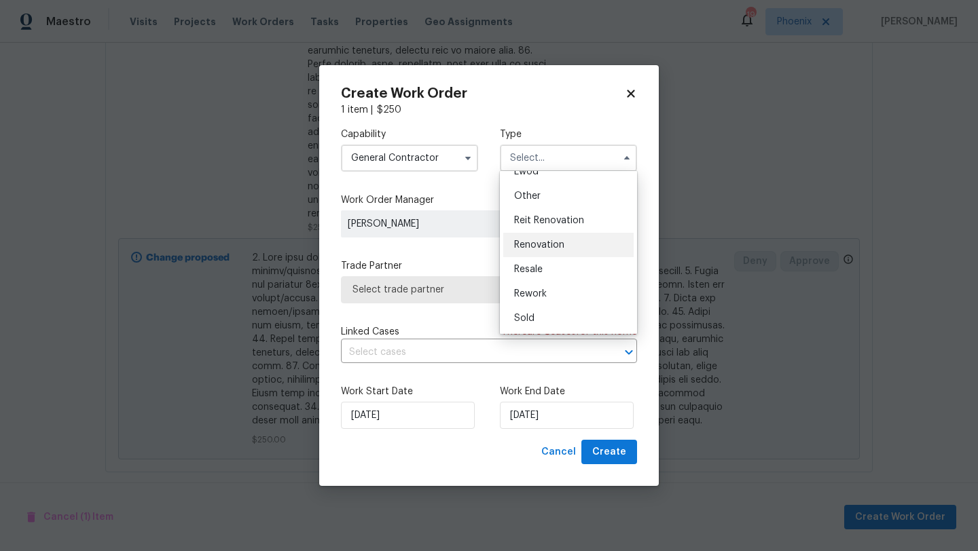
click at [538, 247] on span "Renovation" at bounding box center [539, 245] width 50 height 10
type input "Renovation"
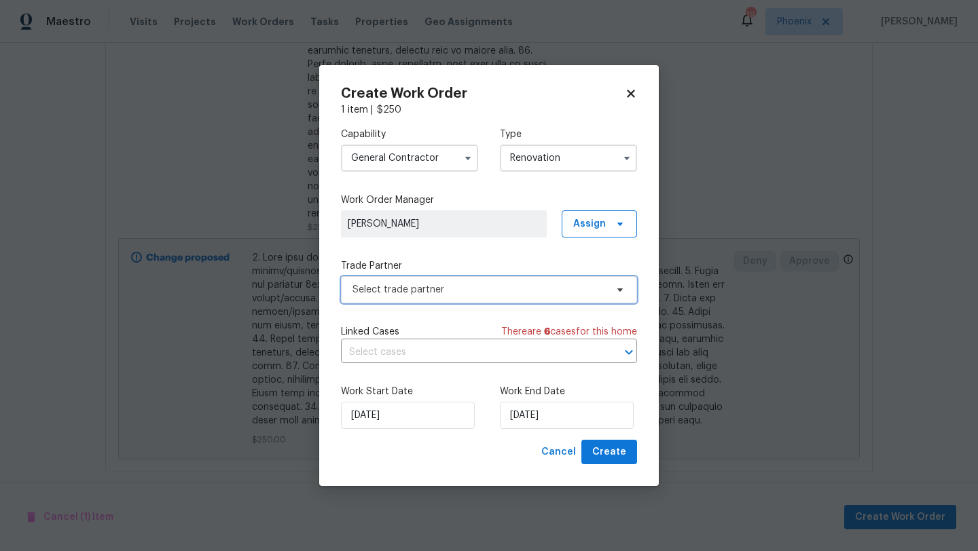
click at [494, 280] on span "Select trade partner" at bounding box center [489, 289] width 296 height 27
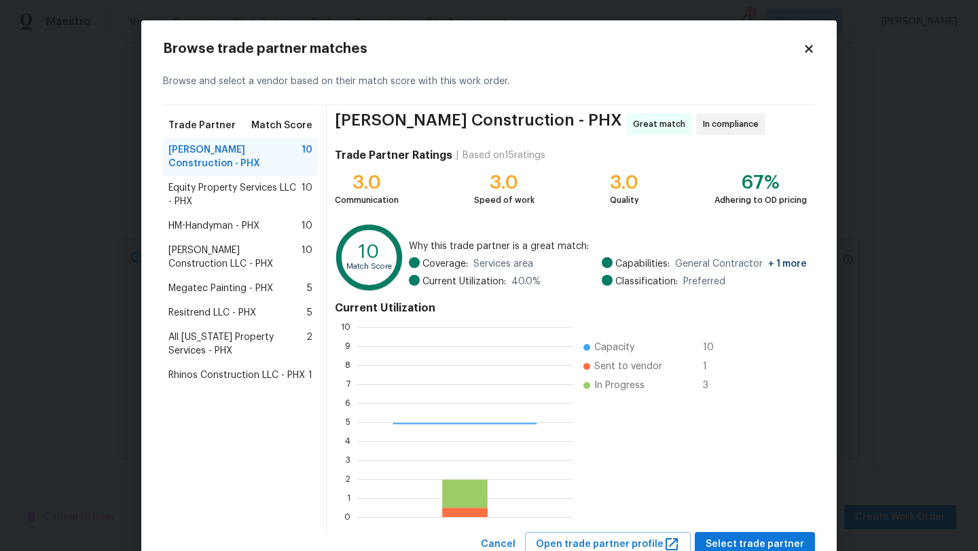
scroll to position [190, 215]
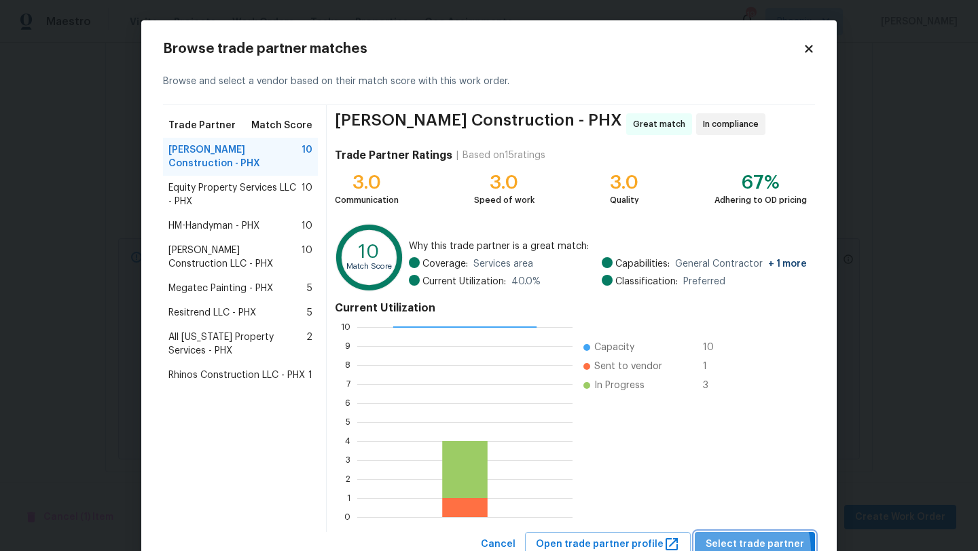
click at [745, 551] on span "Select trade partner" at bounding box center [754, 544] width 98 height 17
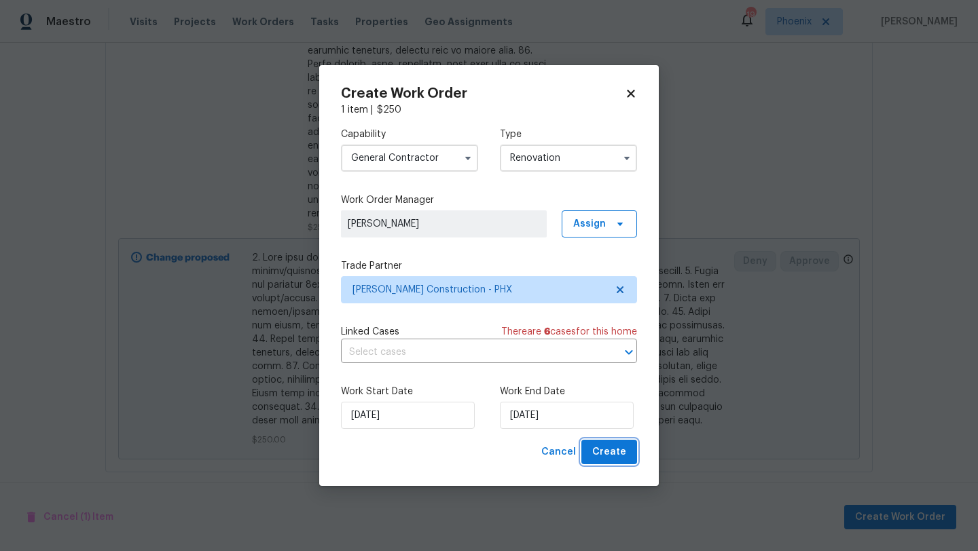
click at [598, 458] on span "Create" at bounding box center [609, 452] width 34 height 17
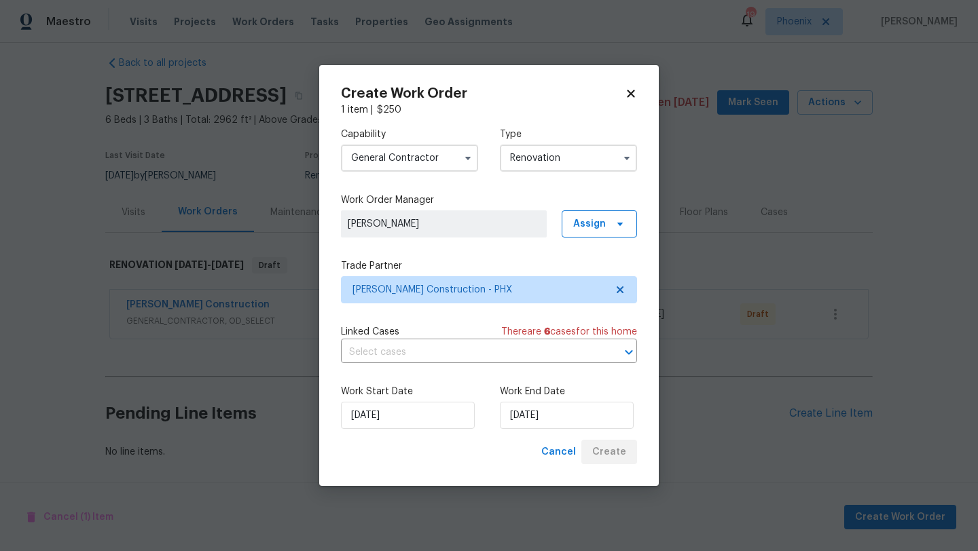
scroll to position [14, 0]
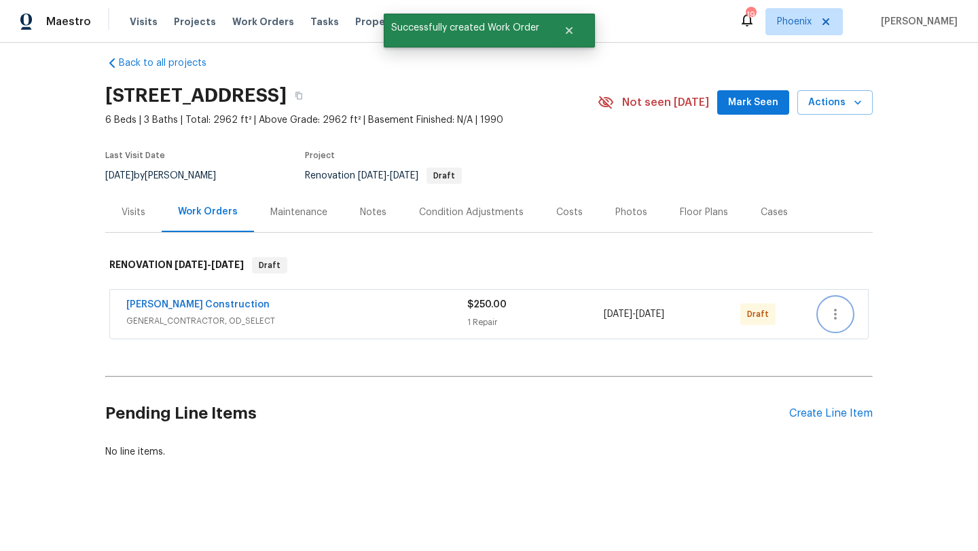
click at [836, 312] on icon "button" at bounding box center [835, 314] width 16 height 16
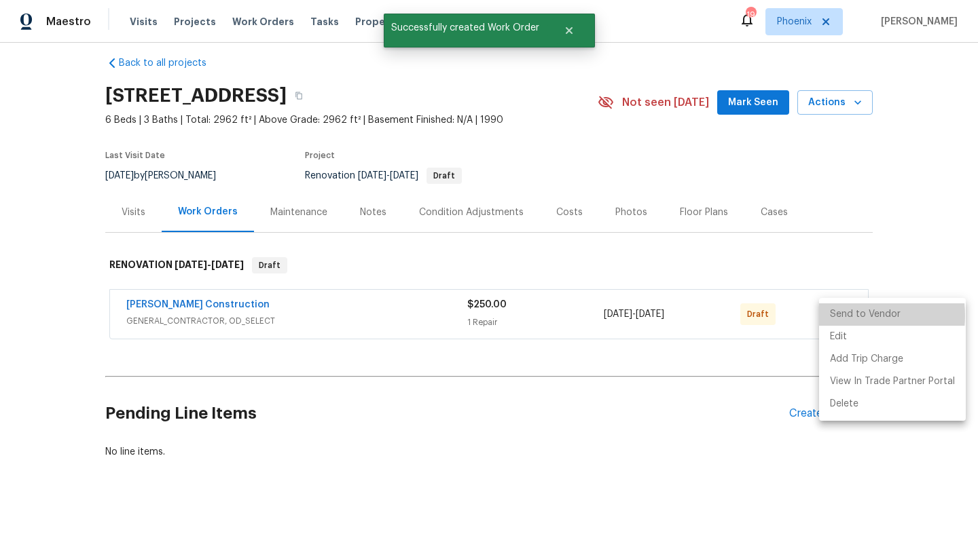
click at [845, 316] on li "Send to Vendor" at bounding box center [892, 314] width 147 height 22
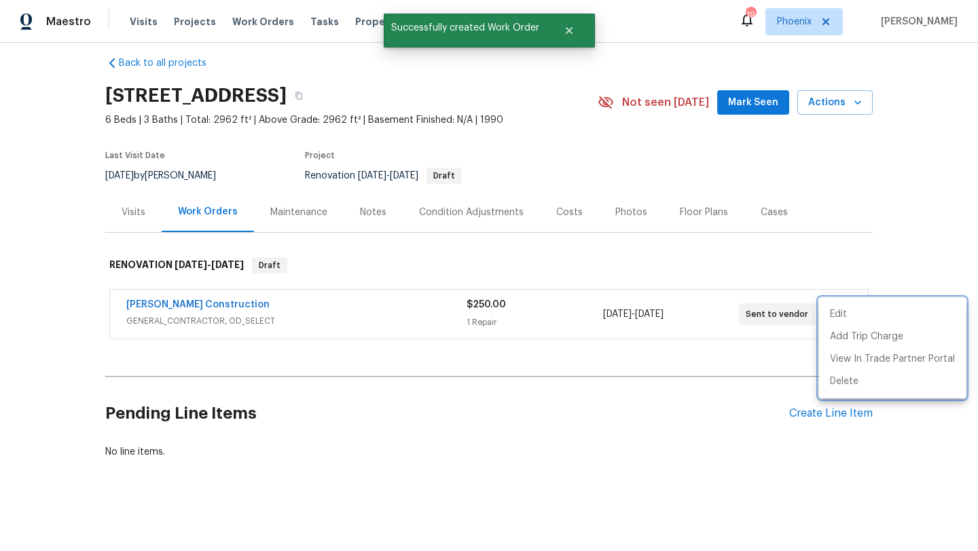
click at [844, 196] on div at bounding box center [489, 275] width 978 height 551
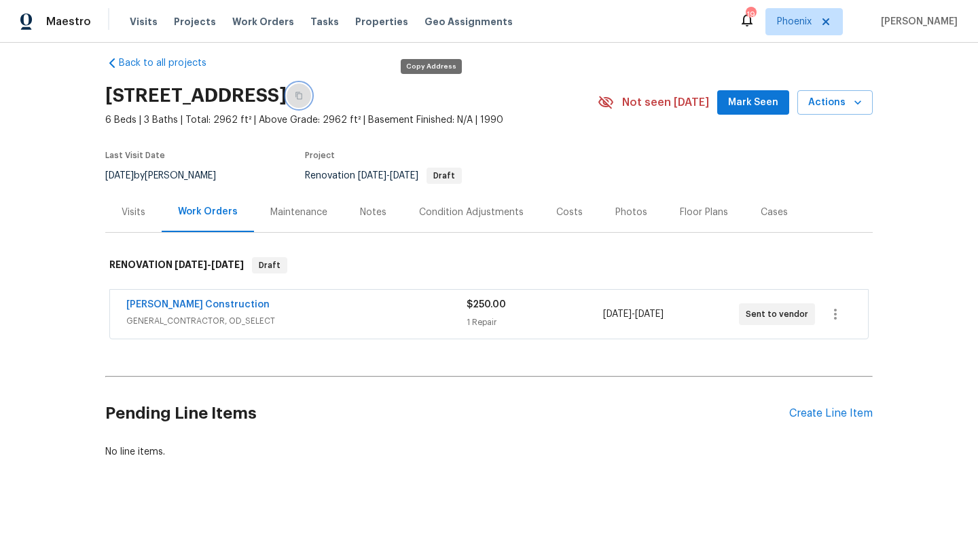
click at [302, 94] on icon "button" at bounding box center [298, 95] width 7 height 7
click at [566, 217] on div "Costs" at bounding box center [569, 213] width 26 height 14
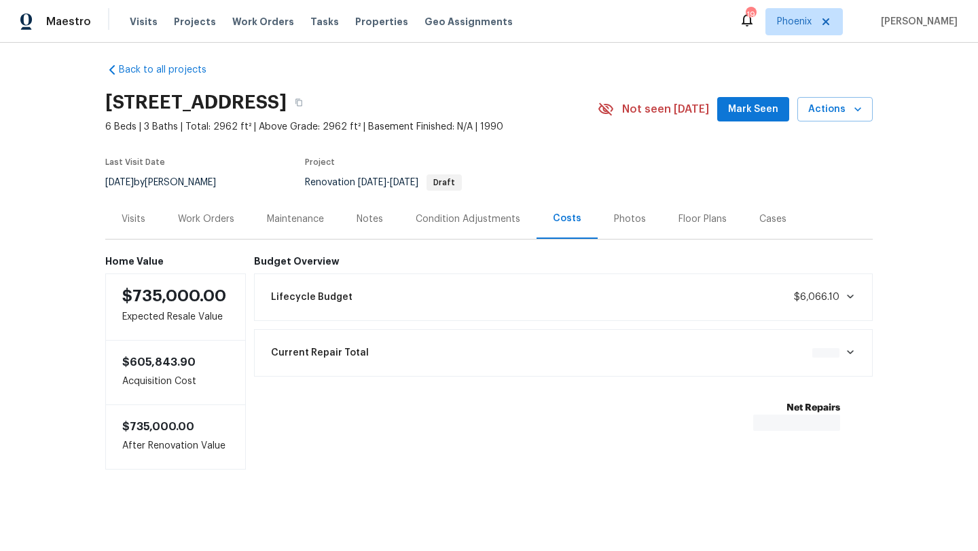
scroll to position [7, 0]
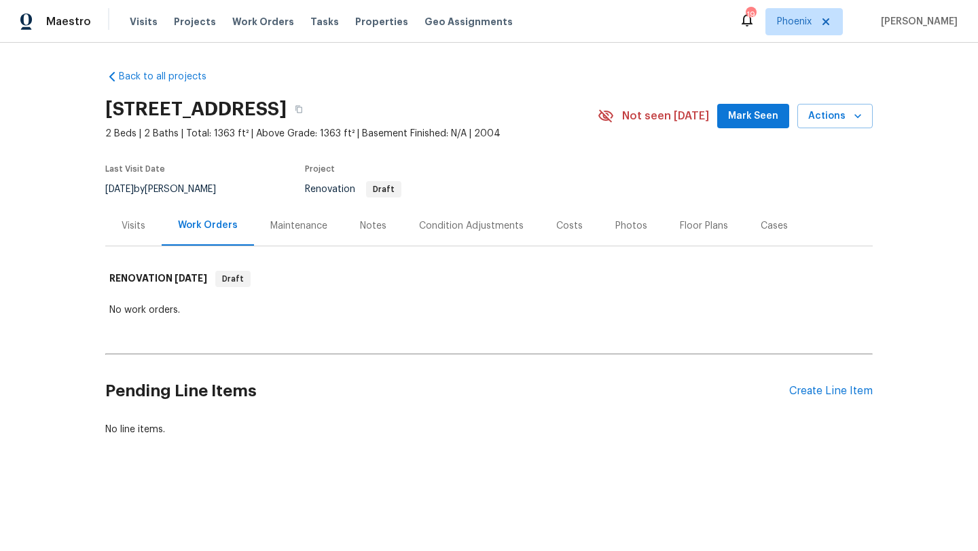
click at [566, 222] on div "Costs" at bounding box center [569, 226] width 26 height 14
click at [572, 223] on div "Costs" at bounding box center [569, 226] width 26 height 14
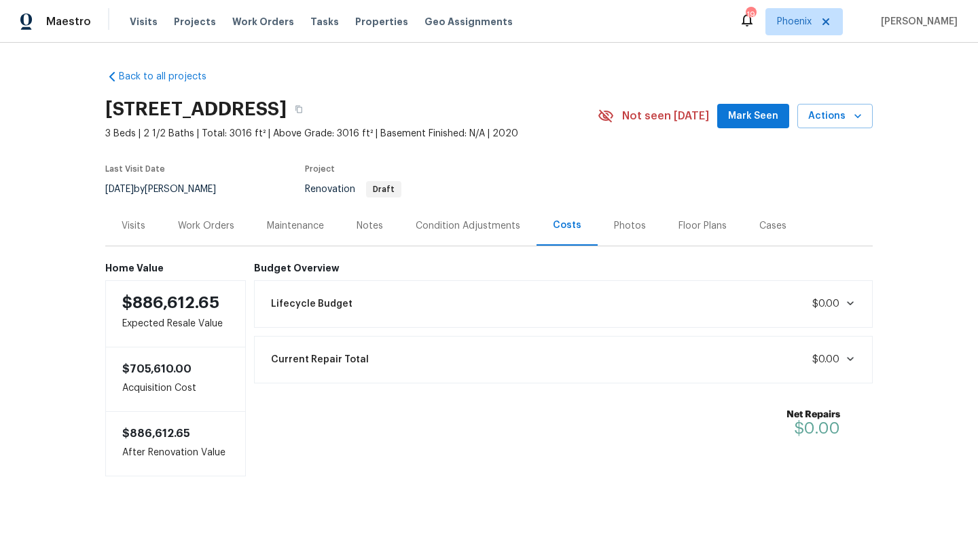
click at [133, 227] on div "Visits" at bounding box center [134, 226] width 24 height 14
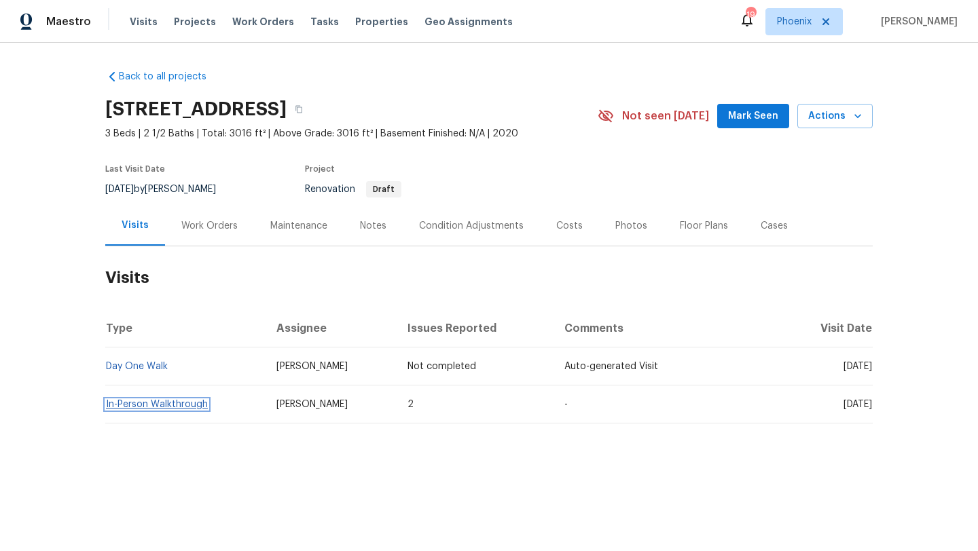
click at [172, 401] on link "In-Person Walkthrough" at bounding box center [157, 405] width 102 height 10
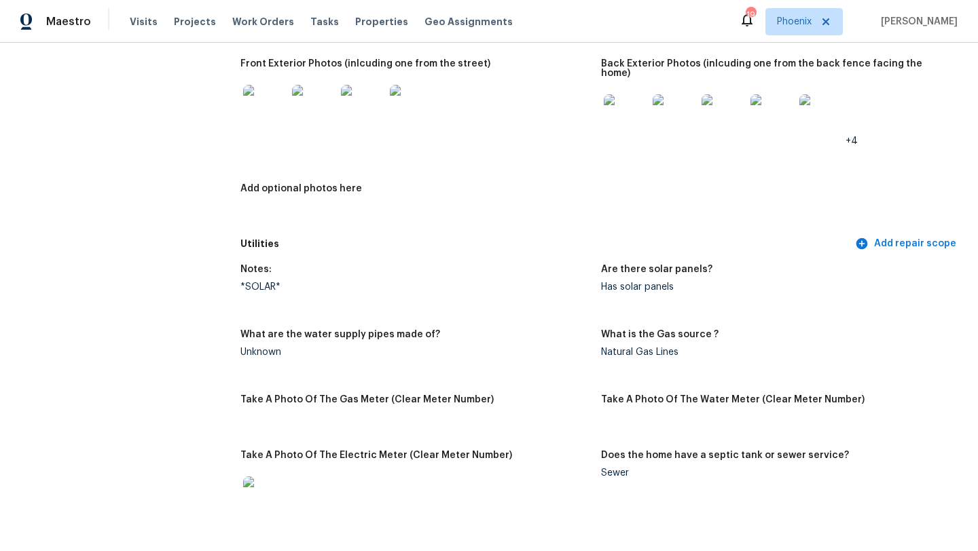
scroll to position [879, 0]
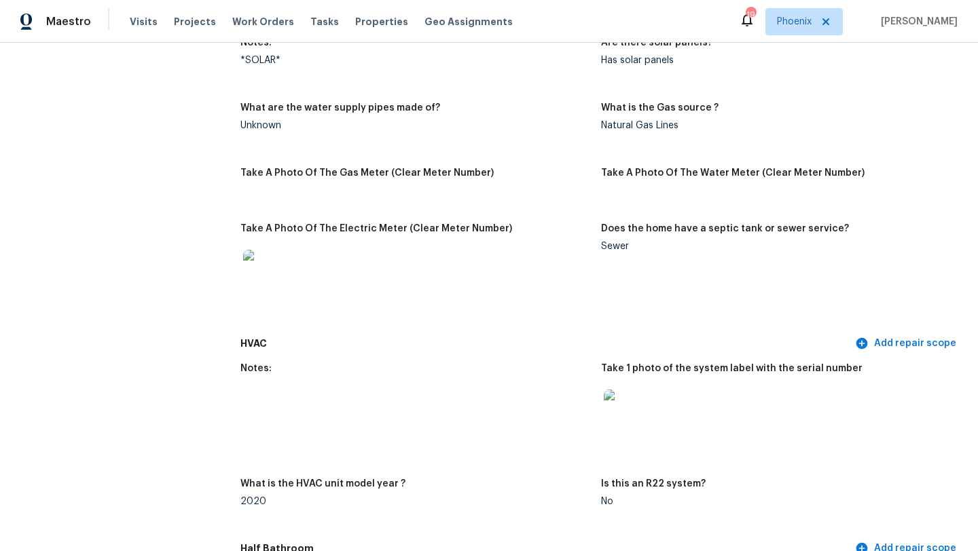
click at [272, 258] on img at bounding box center [264, 271] width 43 height 43
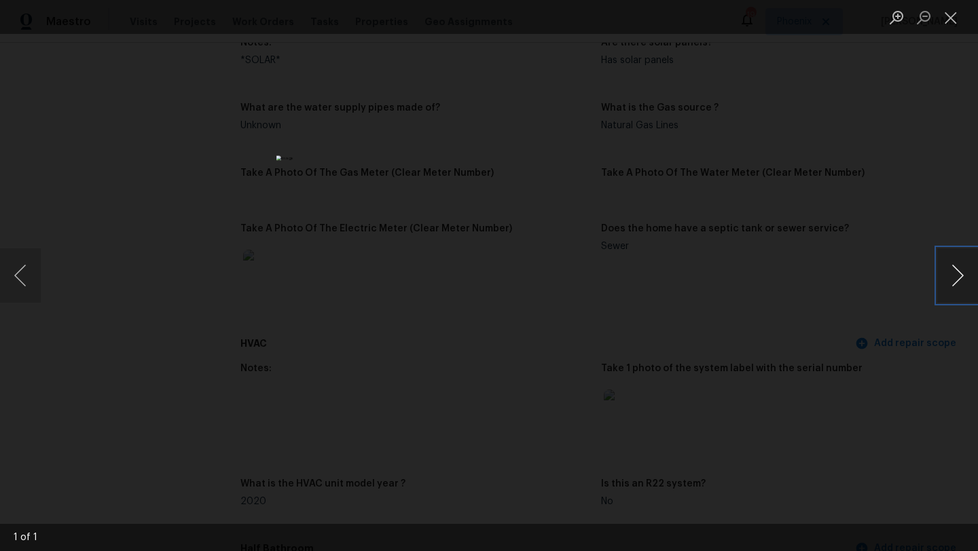
click at [962, 270] on button "Next image" at bounding box center [957, 275] width 41 height 54
click at [955, 15] on button "Close lightbox" at bounding box center [950, 17] width 27 height 24
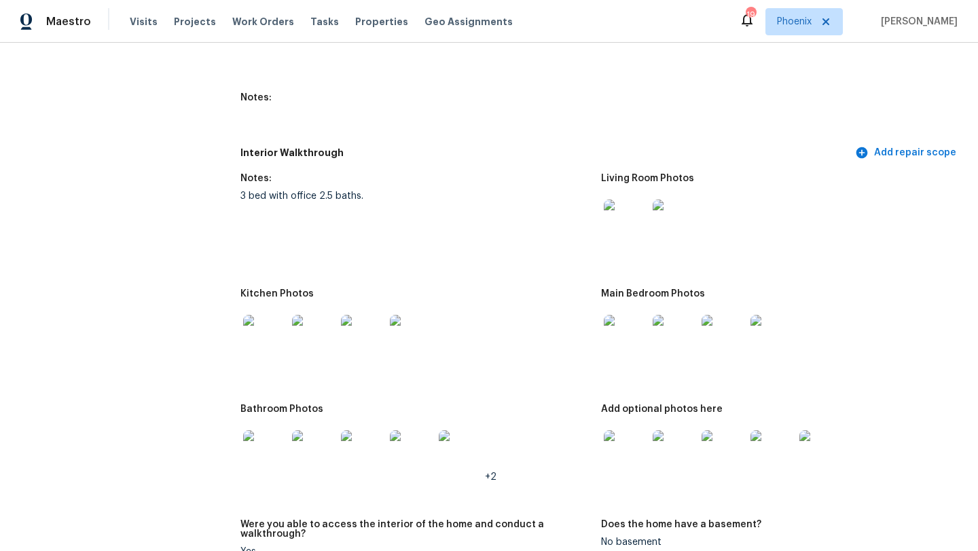
scroll to position [1712, 0]
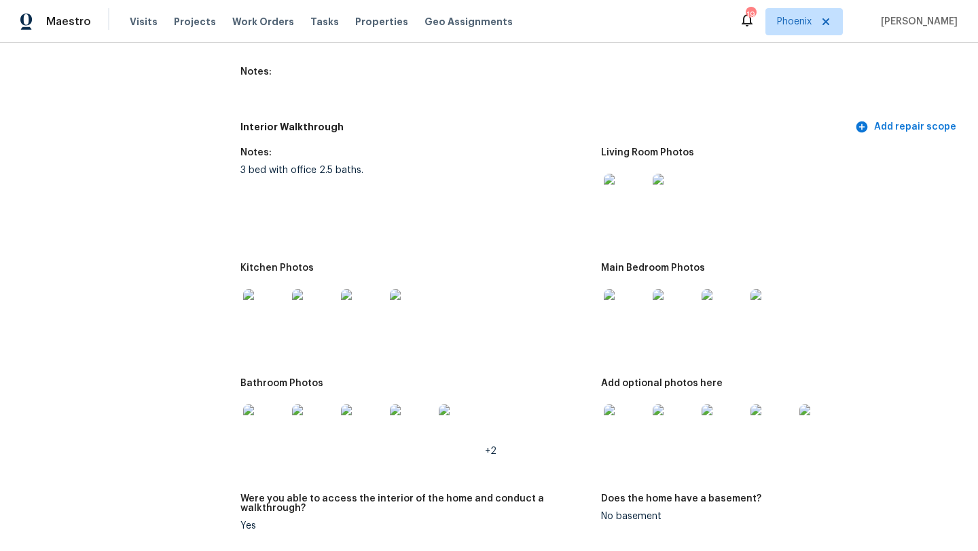
click at [274, 305] on img at bounding box center [264, 310] width 43 height 43
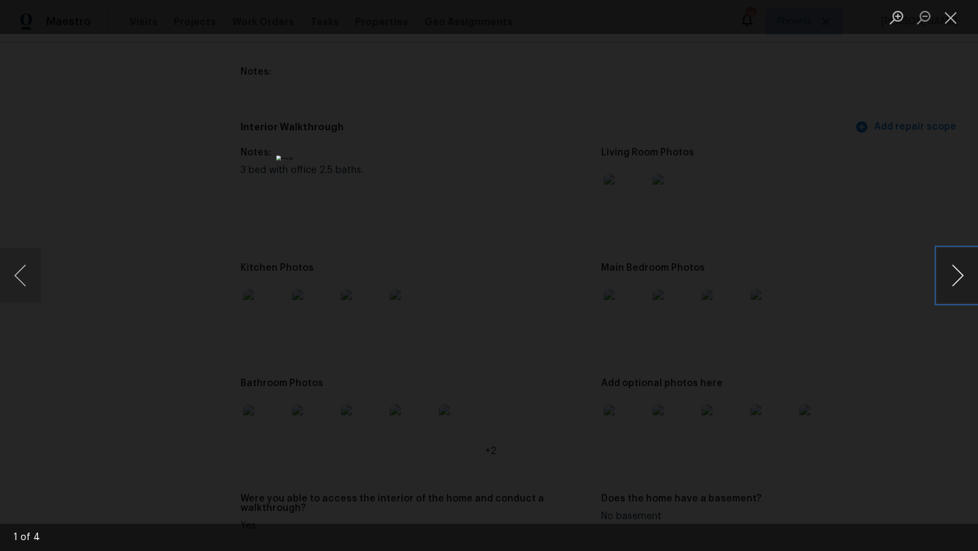
click at [960, 276] on button "Next image" at bounding box center [957, 275] width 41 height 54
click at [957, 276] on button "Next image" at bounding box center [957, 275] width 41 height 54
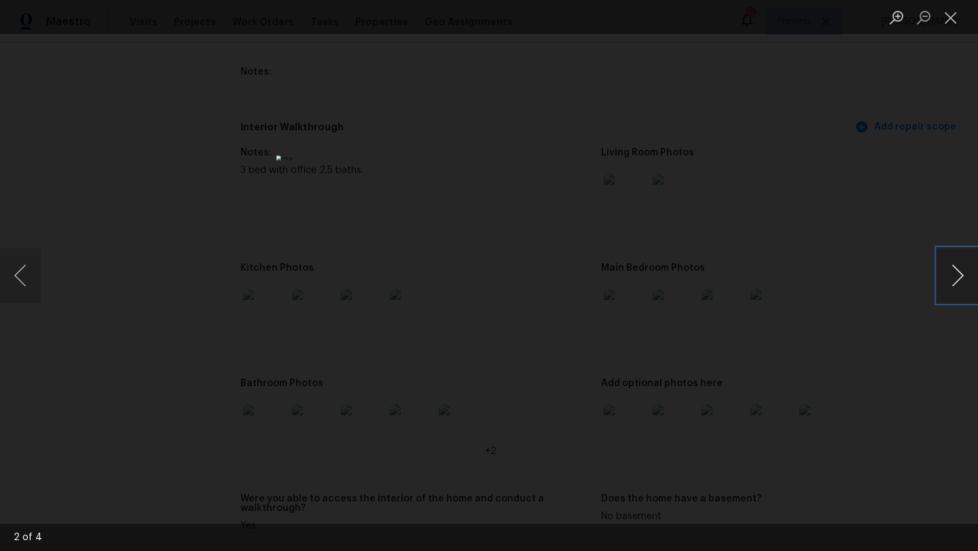
click at [957, 276] on button "Next image" at bounding box center [957, 275] width 41 height 54
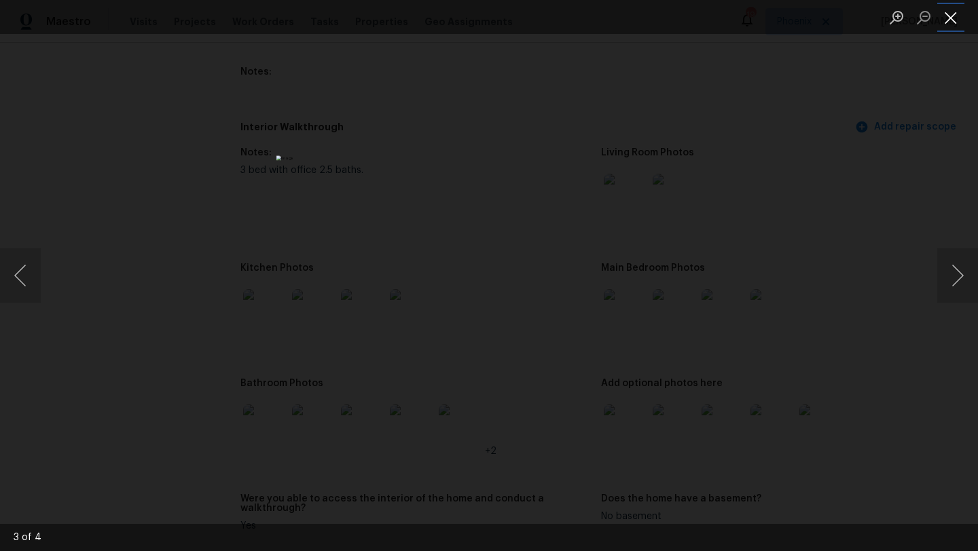
click at [948, 16] on button "Close lightbox" at bounding box center [950, 17] width 27 height 24
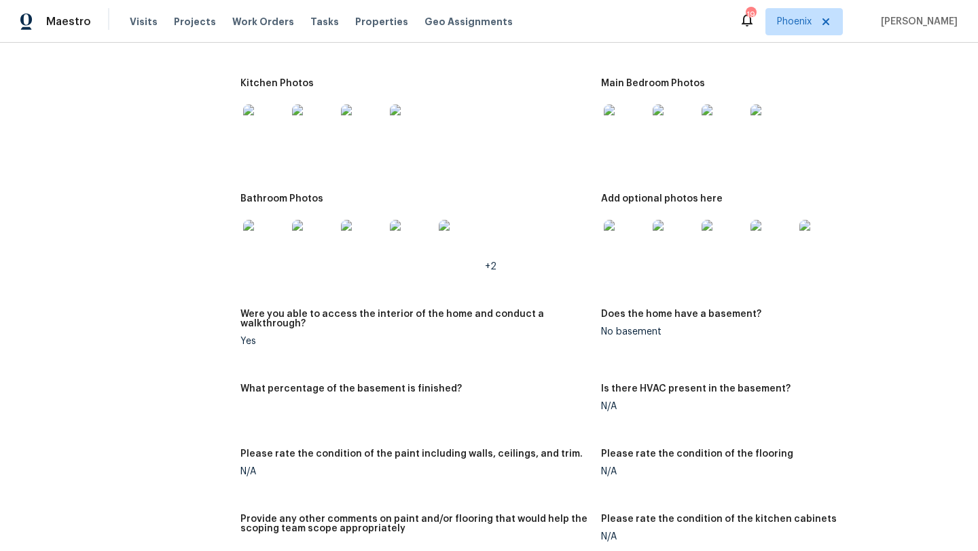
scroll to position [1886, 0]
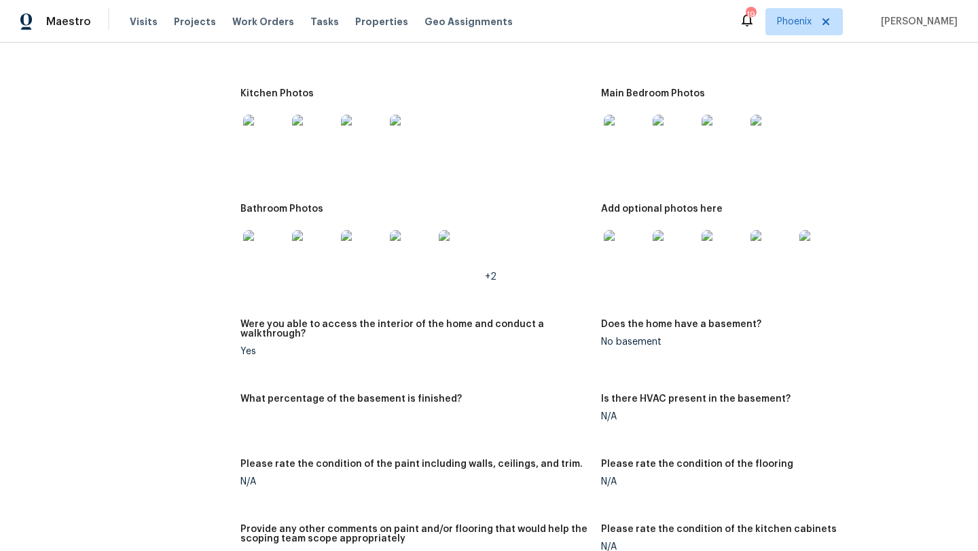
click at [625, 128] on img at bounding box center [625, 136] width 43 height 43
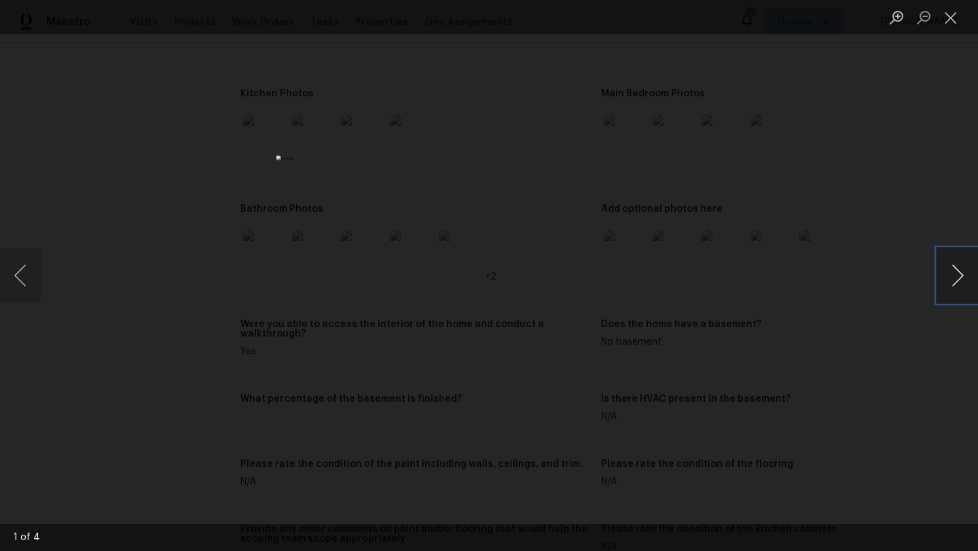
click at [959, 276] on button "Next image" at bounding box center [957, 275] width 41 height 54
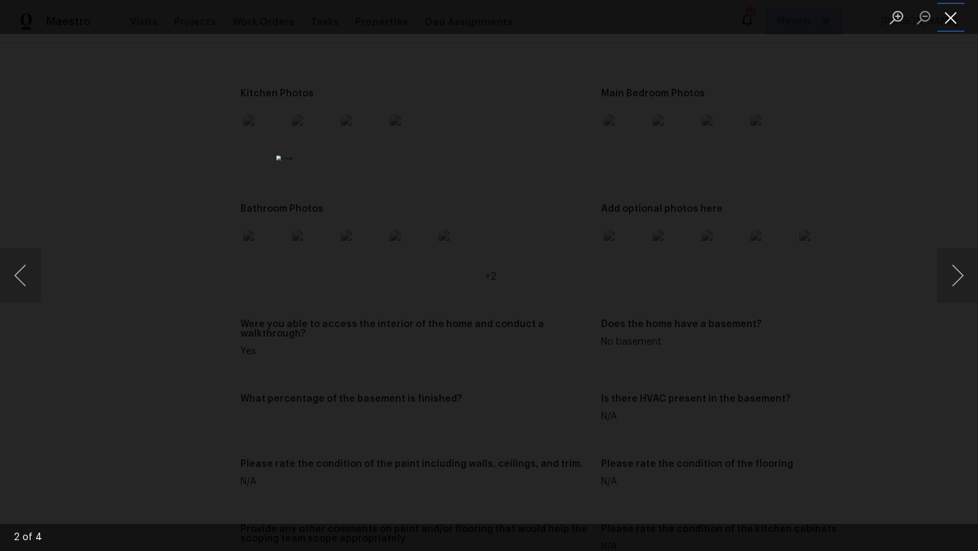
click at [953, 9] on button "Close lightbox" at bounding box center [950, 17] width 27 height 24
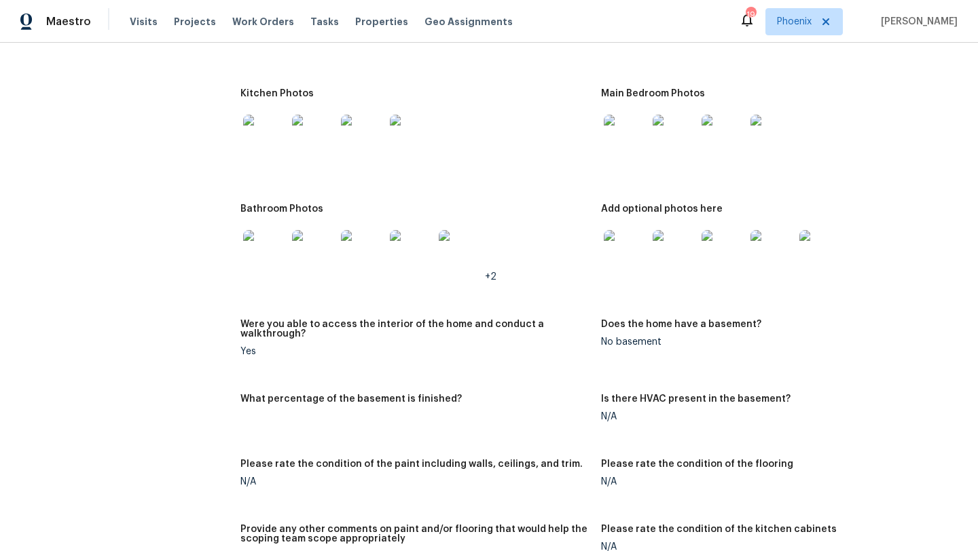
click at [266, 235] on img at bounding box center [264, 251] width 43 height 43
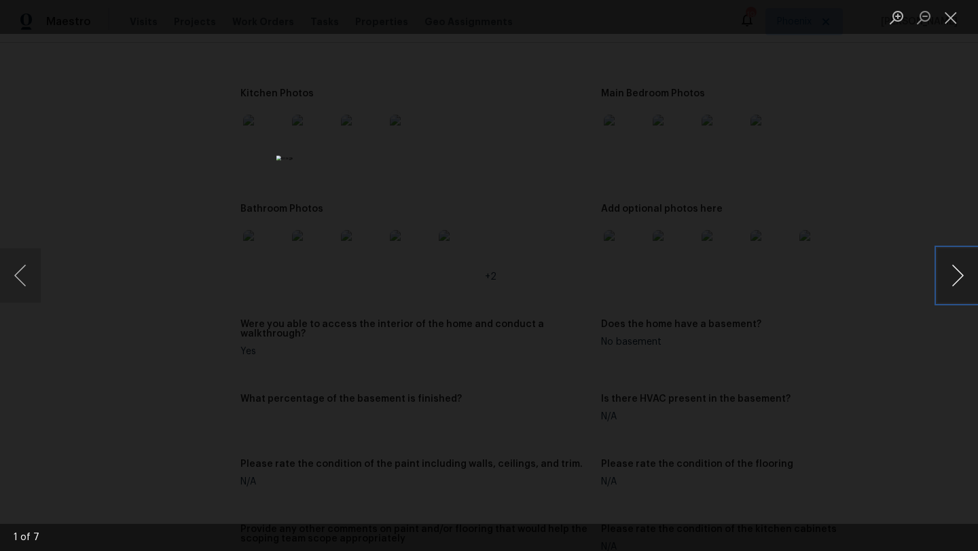
click at [955, 275] on button "Next image" at bounding box center [957, 275] width 41 height 54
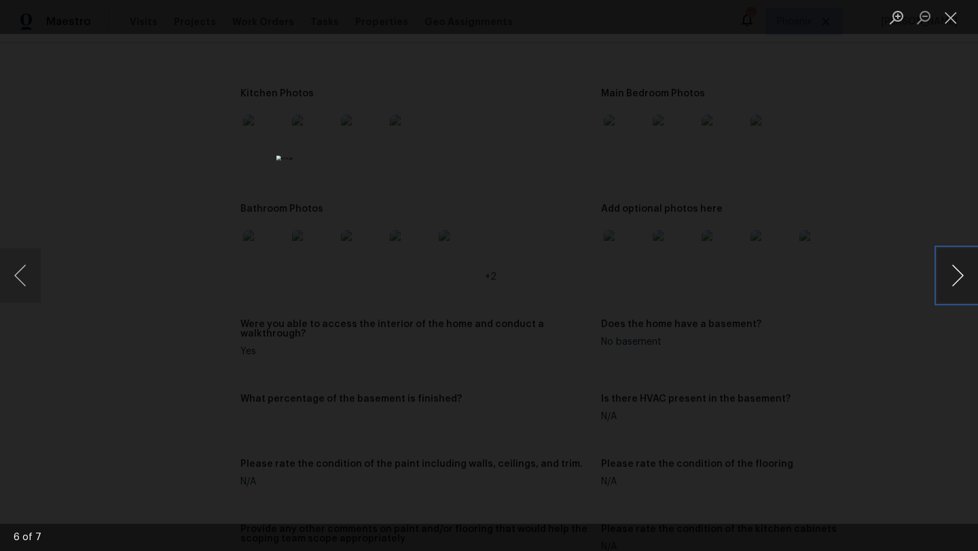
click at [955, 275] on button "Next image" at bounding box center [957, 275] width 41 height 54
click at [947, 22] on button "Close lightbox" at bounding box center [950, 17] width 27 height 24
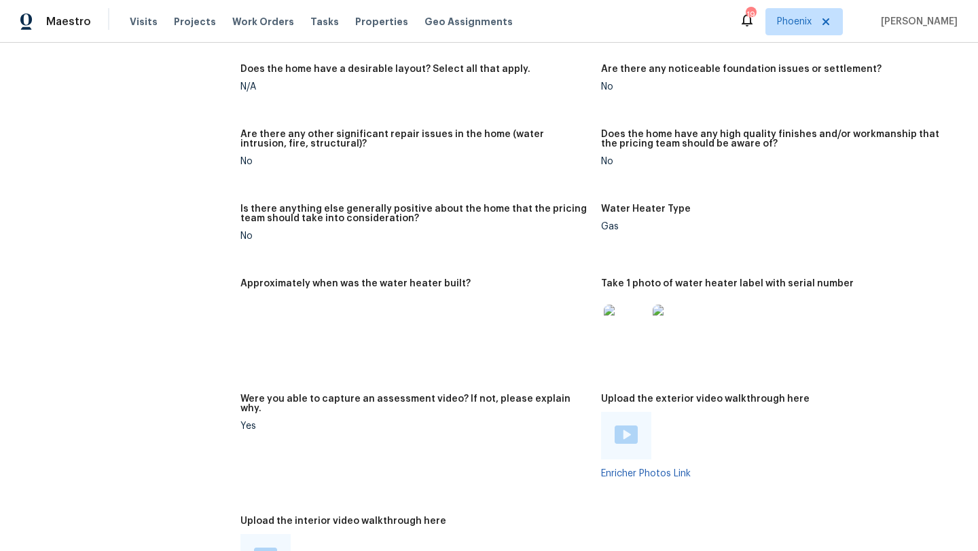
scroll to position [2559, 0]
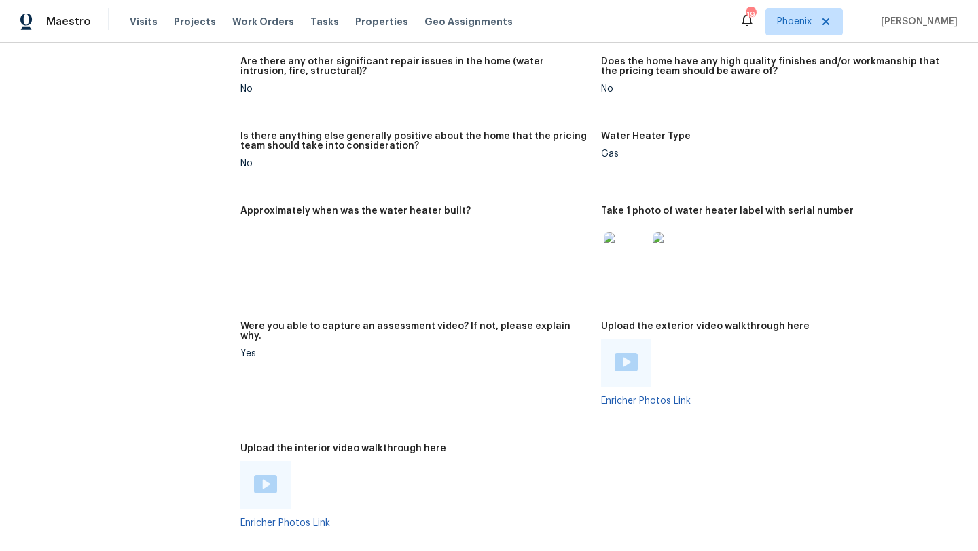
click at [635, 232] on img at bounding box center [625, 253] width 43 height 43
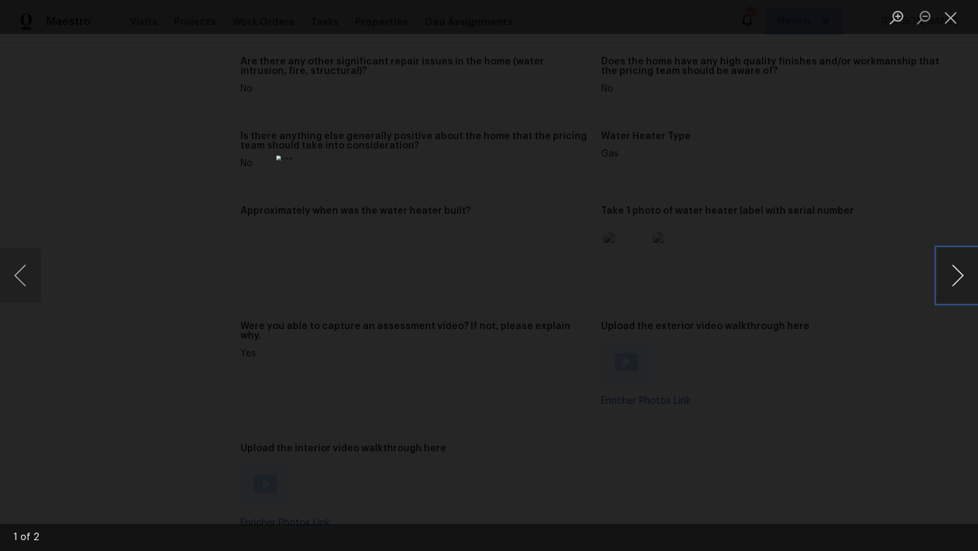
click at [952, 278] on button "Next image" at bounding box center [957, 275] width 41 height 54
click at [953, 17] on button "Close lightbox" at bounding box center [950, 17] width 27 height 24
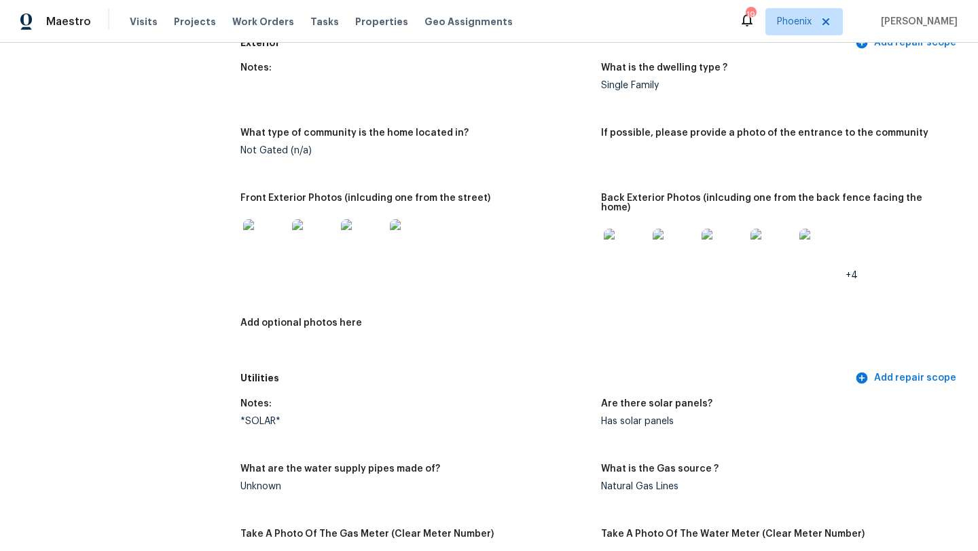
scroll to position [516, 0]
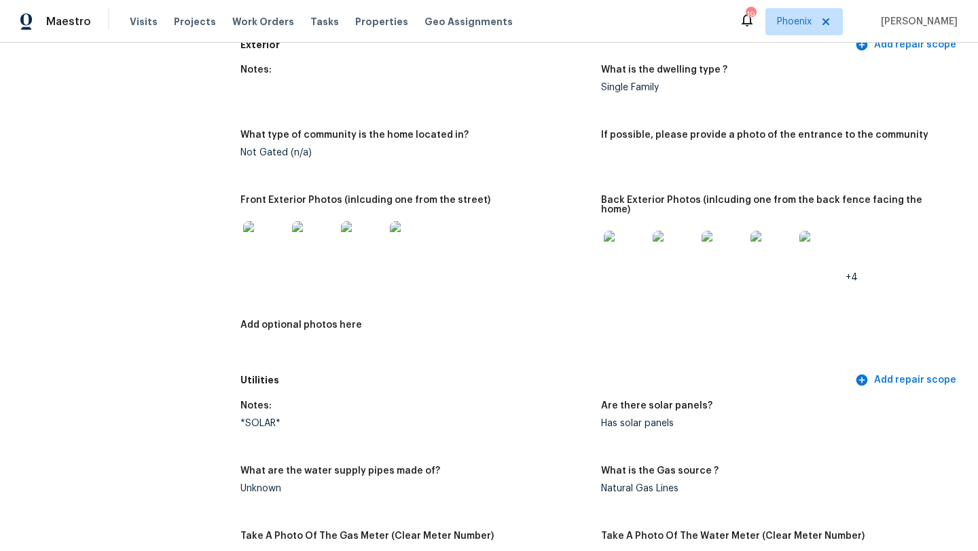
click at [625, 244] on img at bounding box center [625, 252] width 43 height 43
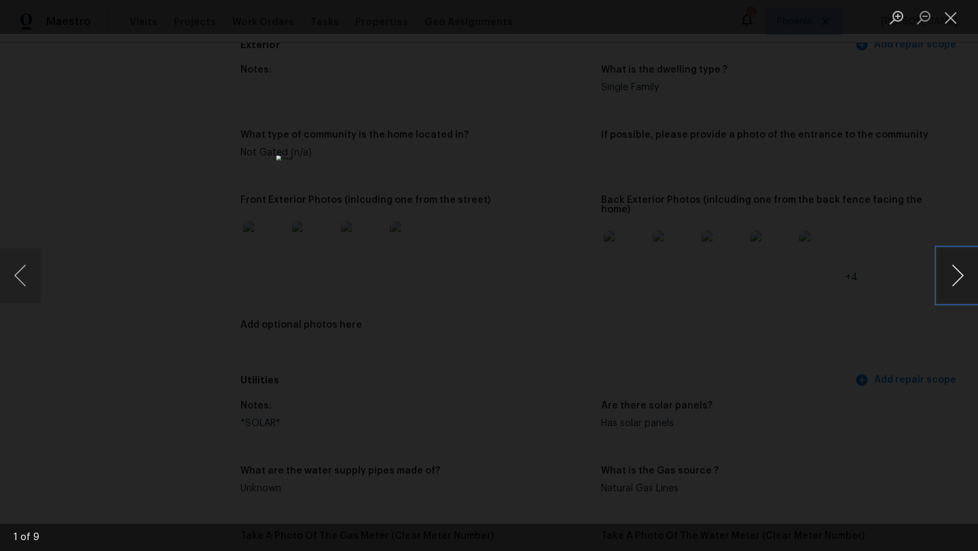
click at [958, 276] on button "Next image" at bounding box center [957, 275] width 41 height 54
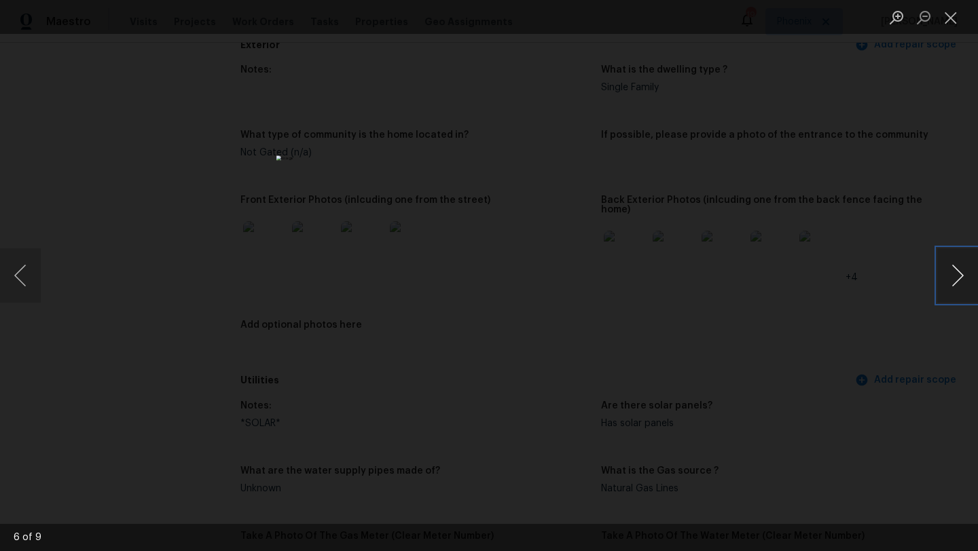
click at [958, 276] on button "Next image" at bounding box center [957, 275] width 41 height 54
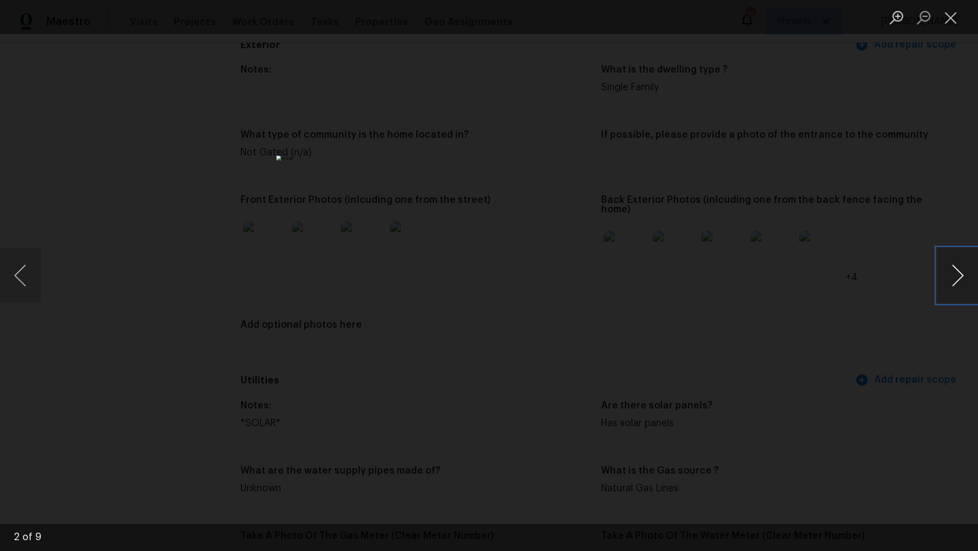
click at [958, 276] on button "Next image" at bounding box center [957, 275] width 41 height 54
click at [957, 276] on button "Next image" at bounding box center [957, 275] width 41 height 54
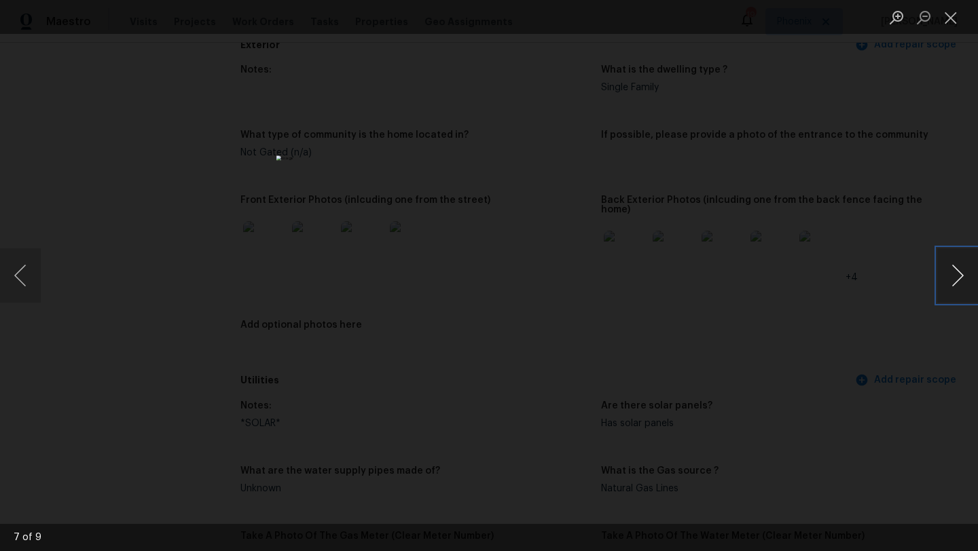
click at [957, 276] on button "Next image" at bounding box center [957, 275] width 41 height 54
click at [954, 17] on button "Close lightbox" at bounding box center [950, 17] width 27 height 24
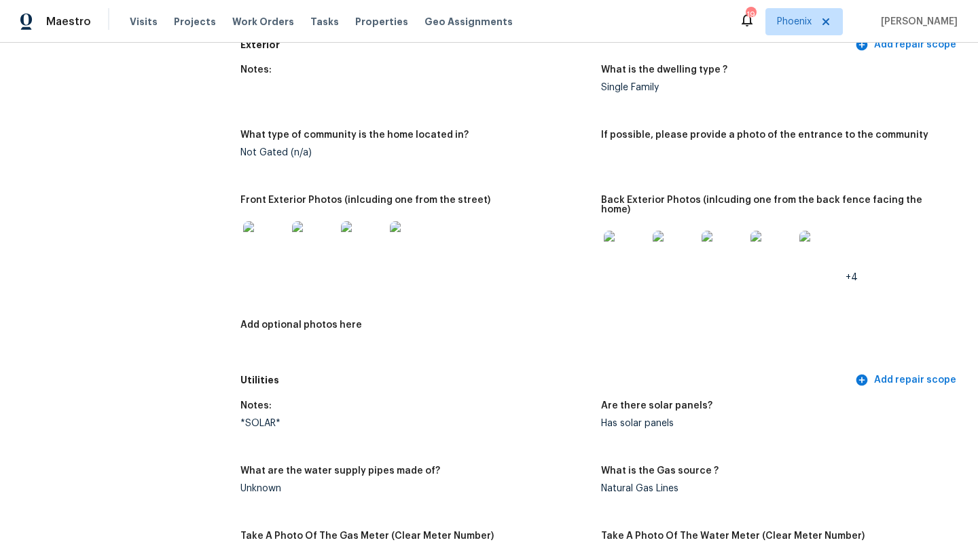
scroll to position [0, 0]
